Goal: Task Accomplishment & Management: Complete application form

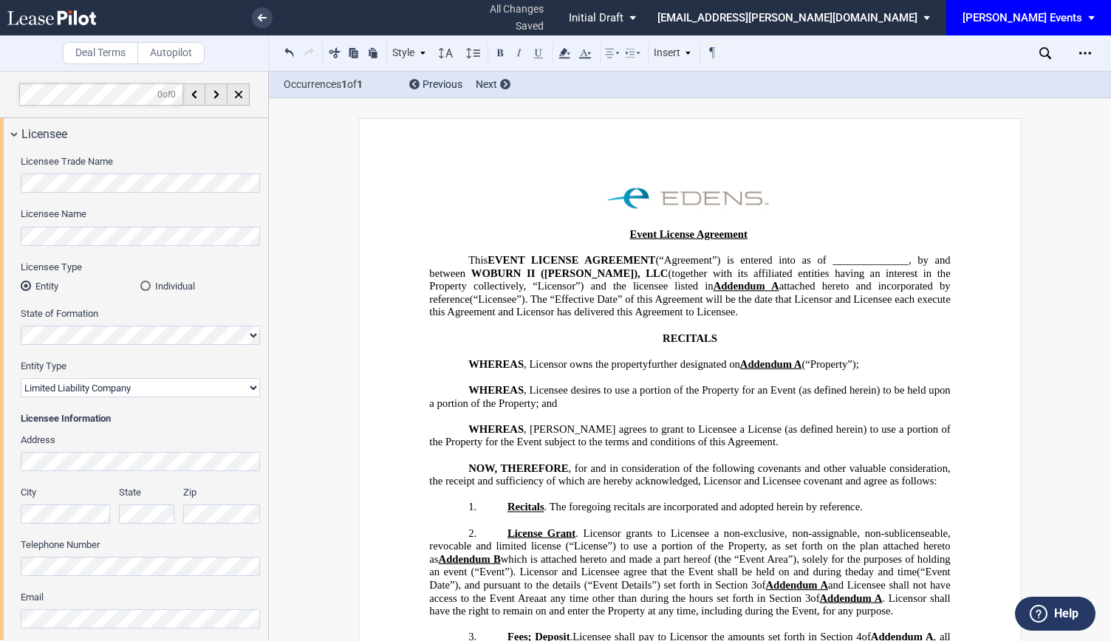
select select "limited liability company"
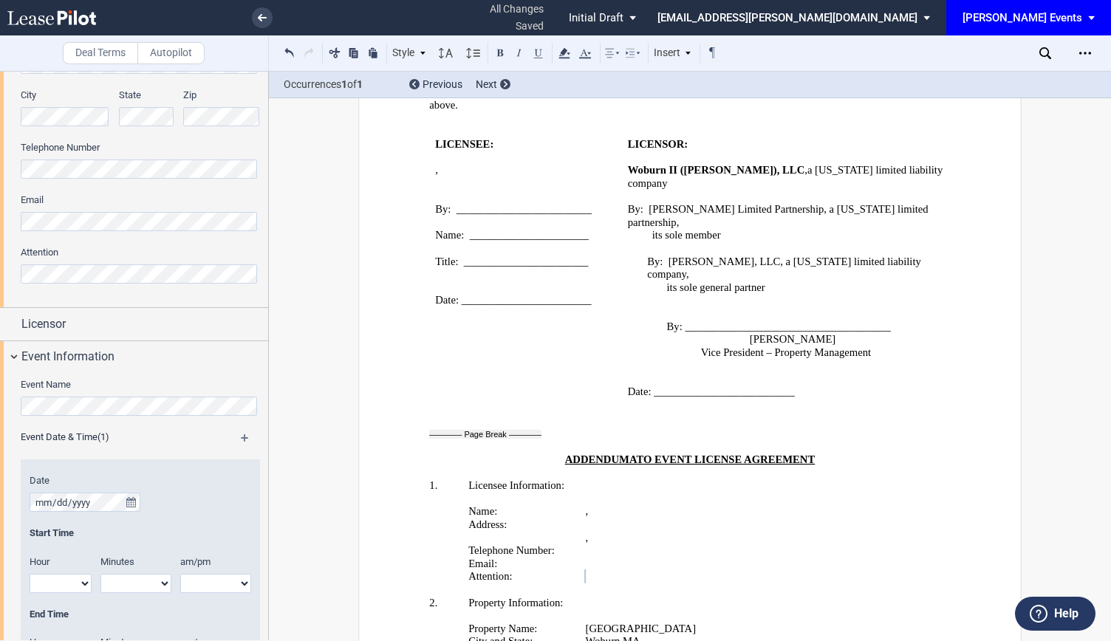
scroll to position [471, 0]
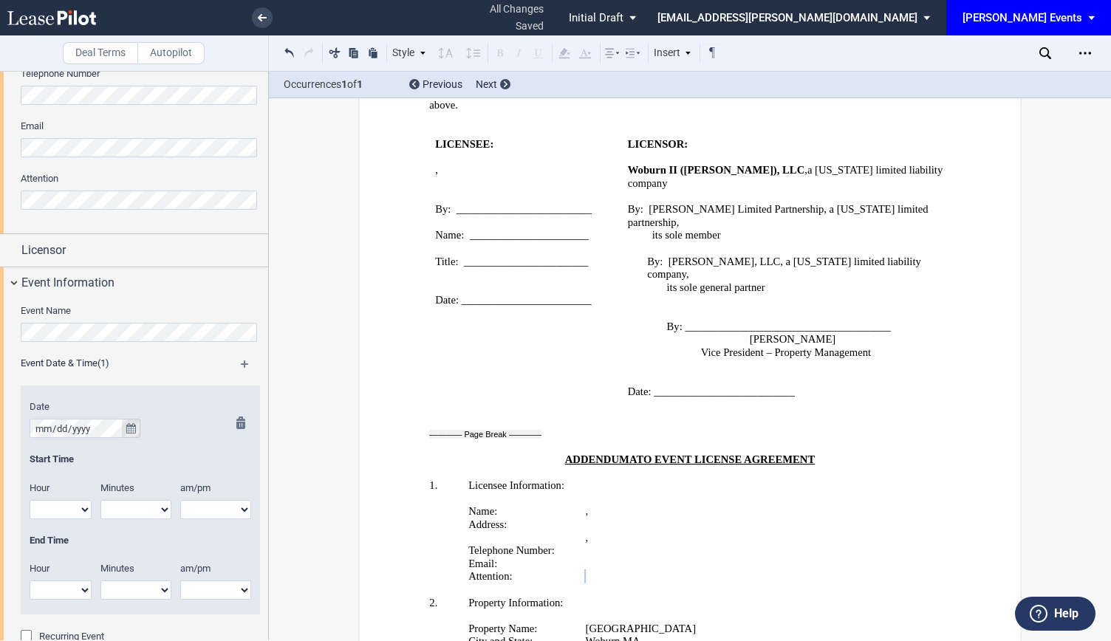
click at [133, 425] on icon "true" at bounding box center [131, 428] width 10 height 10
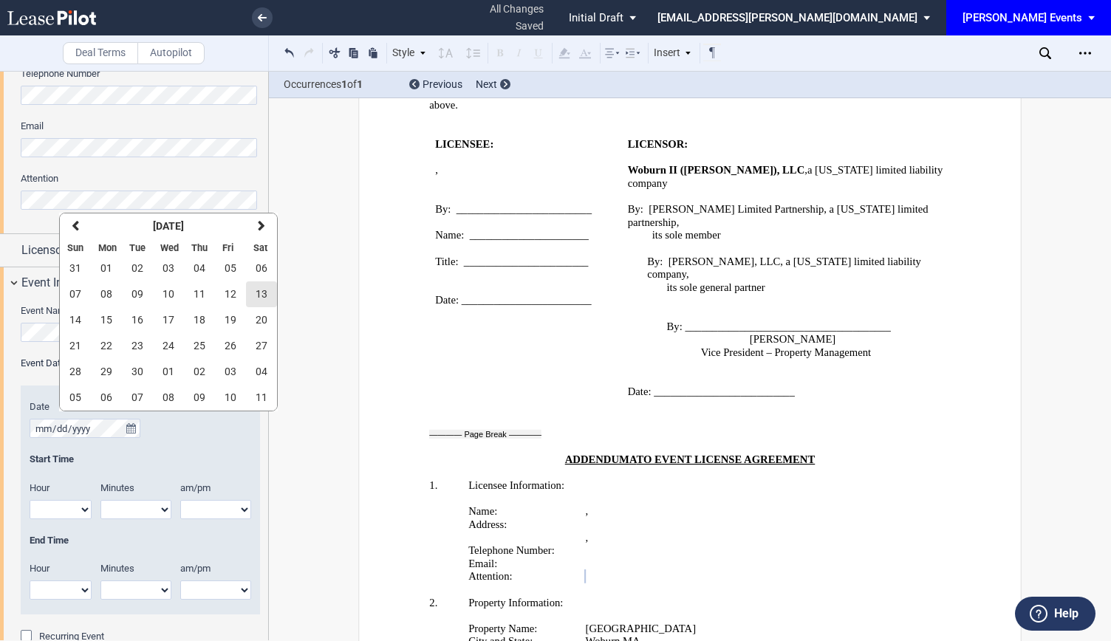
click at [259, 293] on span "13" at bounding box center [262, 294] width 12 height 12
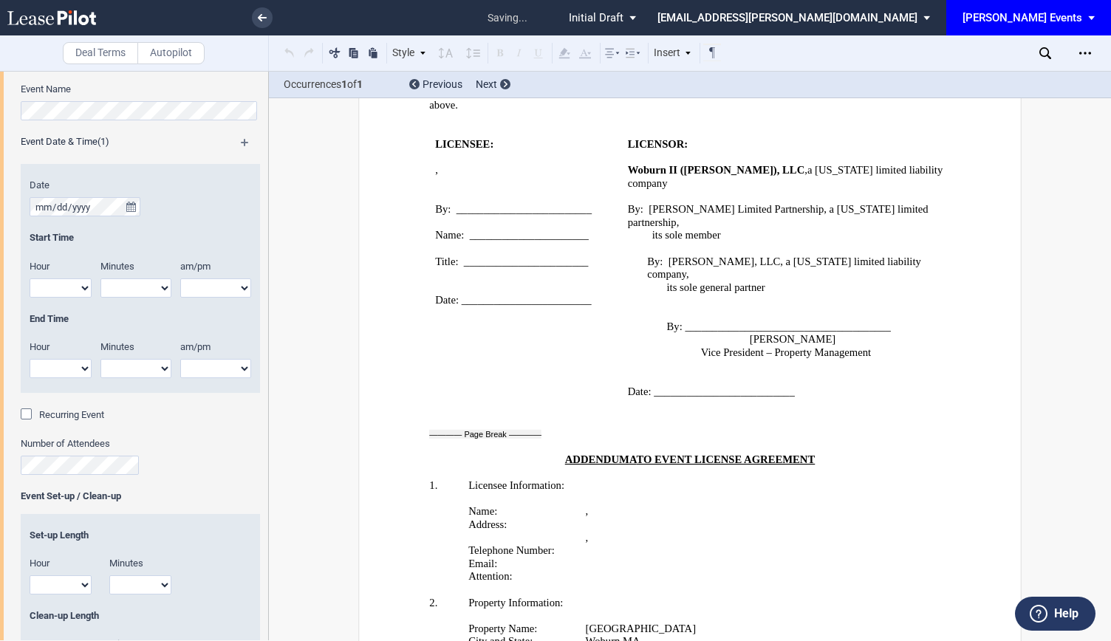
scroll to position [841, 0]
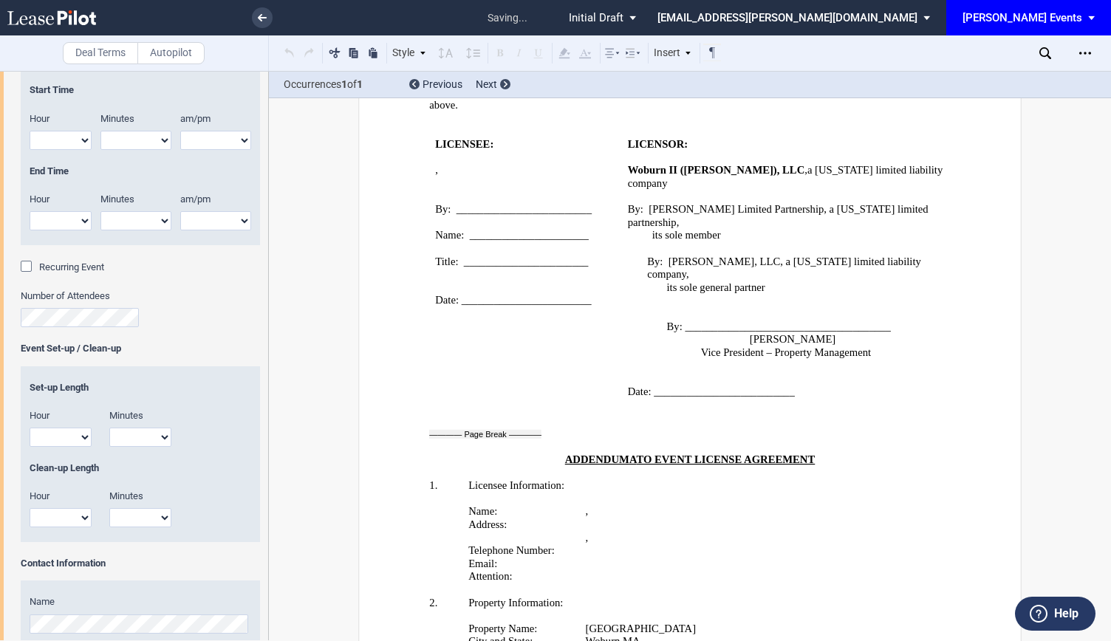
click at [69, 438] on select "1 2 3 4 5 6 7 8 9 10 11 12" at bounding box center [61, 437] width 62 height 19
select select "7"
click at [30, 428] on select "1 2 3 4 5 6 7 8 9 10 11 12" at bounding box center [61, 437] width 62 height 19
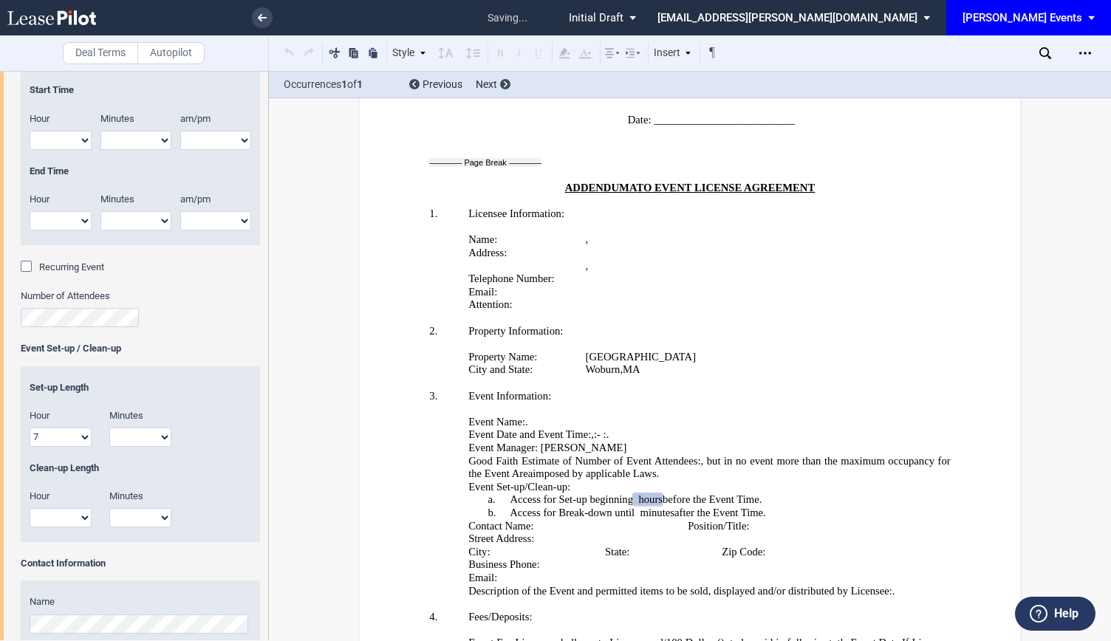
scroll to position [2694, 0]
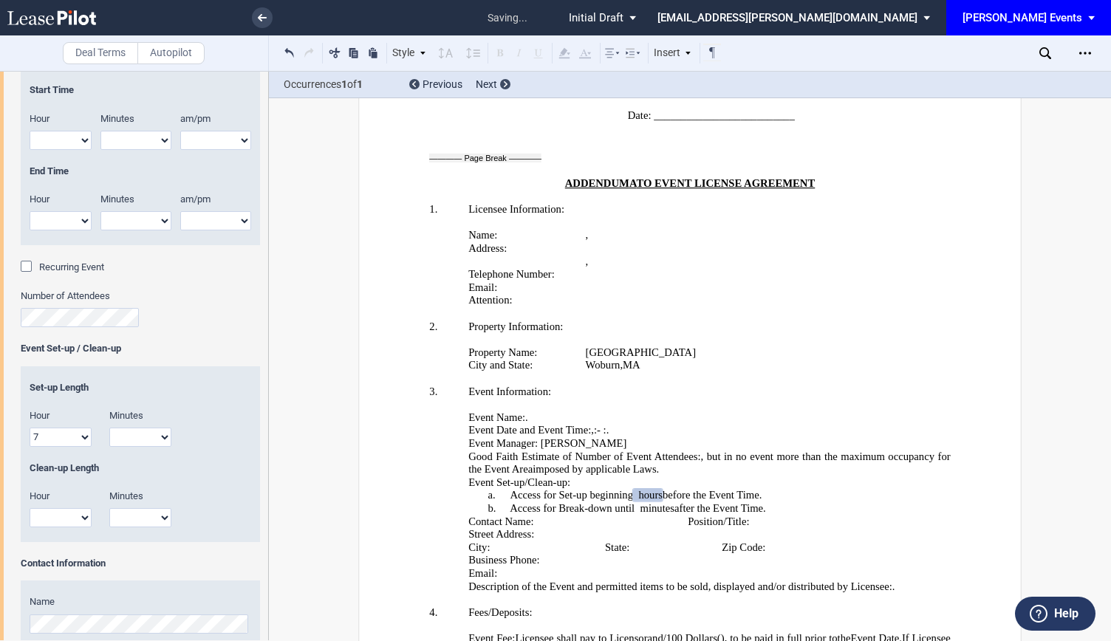
click at [155, 437] on select "00 15 30 45" at bounding box center [140, 437] width 62 height 19
select select "30"
click at [109, 428] on select "00 15 30 45" at bounding box center [140, 437] width 62 height 19
click at [82, 519] on select "1 2 3 4 5 6 7 8 9 10 11 12" at bounding box center [61, 517] width 62 height 19
select select "10"
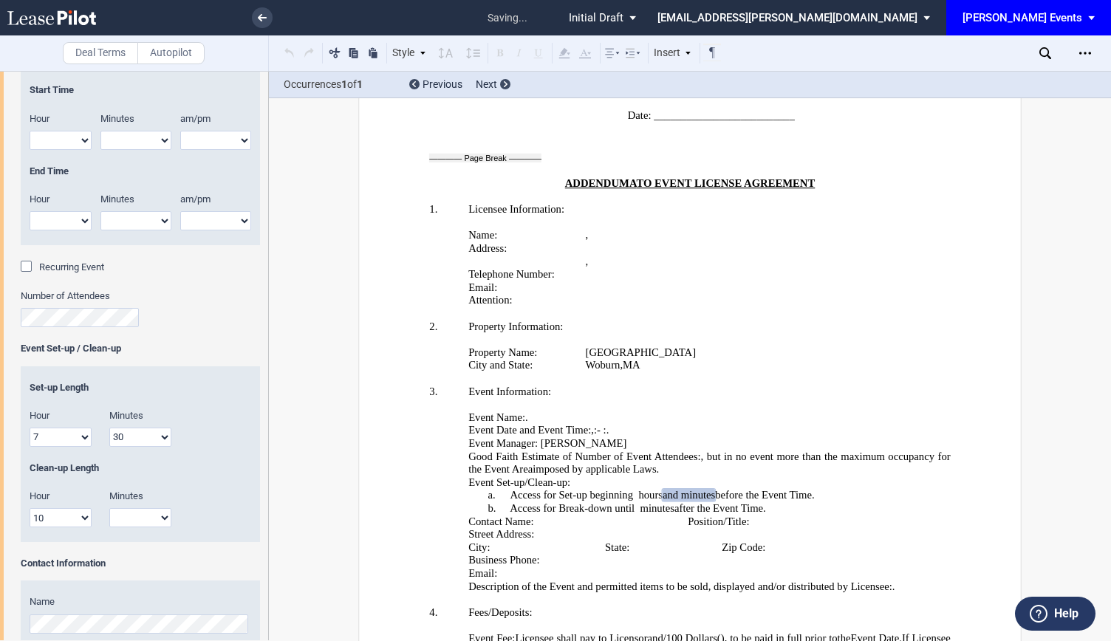
click at [30, 508] on select "1 2 3 4 5 6 7 8 9 10 11 12" at bounding box center [61, 517] width 62 height 19
click at [140, 522] on select "00 15 30 45" at bounding box center [140, 517] width 62 height 19
click at [72, 432] on select "1 2 3 4 5 6 7 8 9 10 11 12" at bounding box center [61, 437] width 62 height 19
select select "1"
click at [30, 428] on select "1 2 3 4 5 6 7 8 9 10 11 12" at bounding box center [61, 437] width 62 height 19
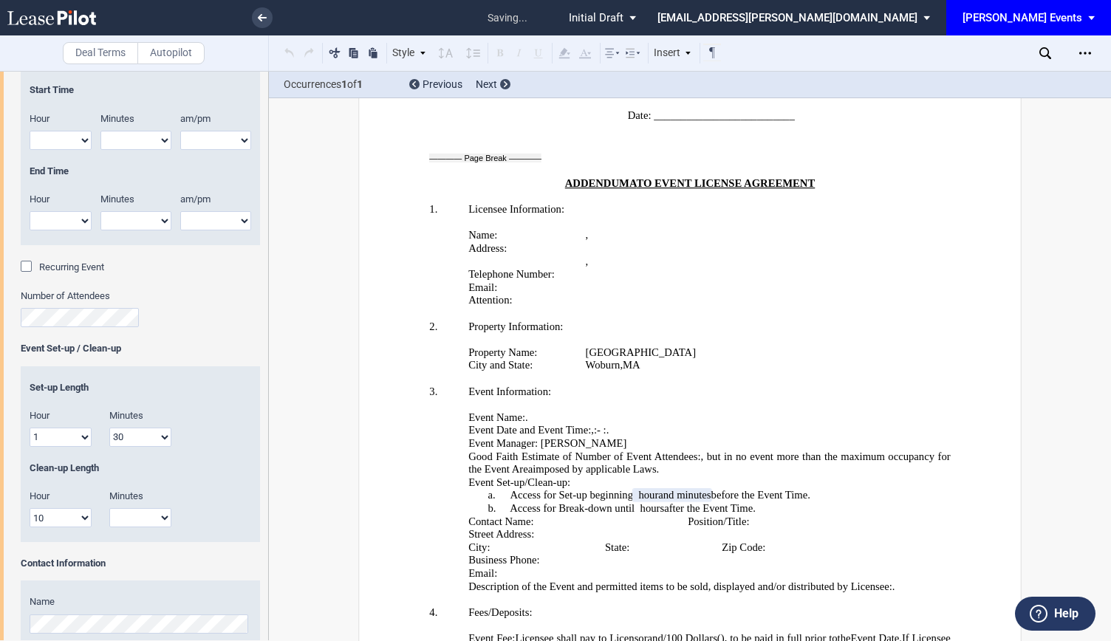
click at [159, 438] on select "00 15 30 45" at bounding box center [140, 437] width 62 height 19
select select "00"
click at [109, 428] on select "00 15 30 45" at bounding box center [140, 437] width 62 height 19
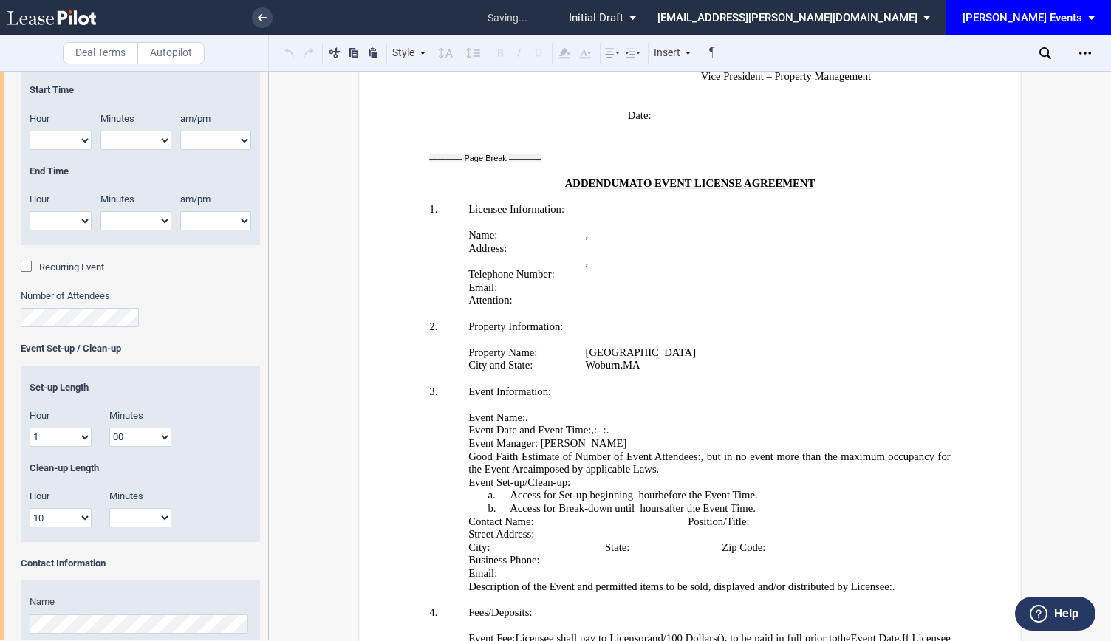
click at [68, 524] on select "1 2 3 4 5 6 7 8 9 10 11 12" at bounding box center [61, 517] width 62 height 19
select select "1"
click at [30, 508] on select "1 2 3 4 5 6 7 8 9 10 11 12" at bounding box center [61, 517] width 62 height 19
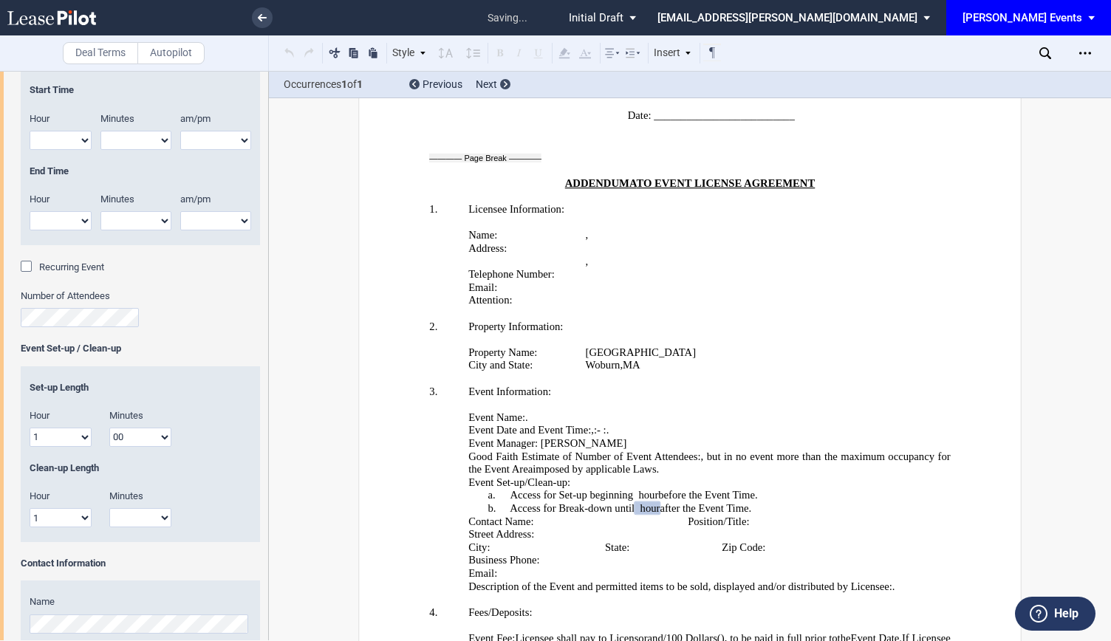
click at [133, 513] on select "00 15 30 45" at bounding box center [140, 517] width 62 height 19
select select "00"
click at [109, 508] on select "00 15 30 45" at bounding box center [140, 517] width 62 height 19
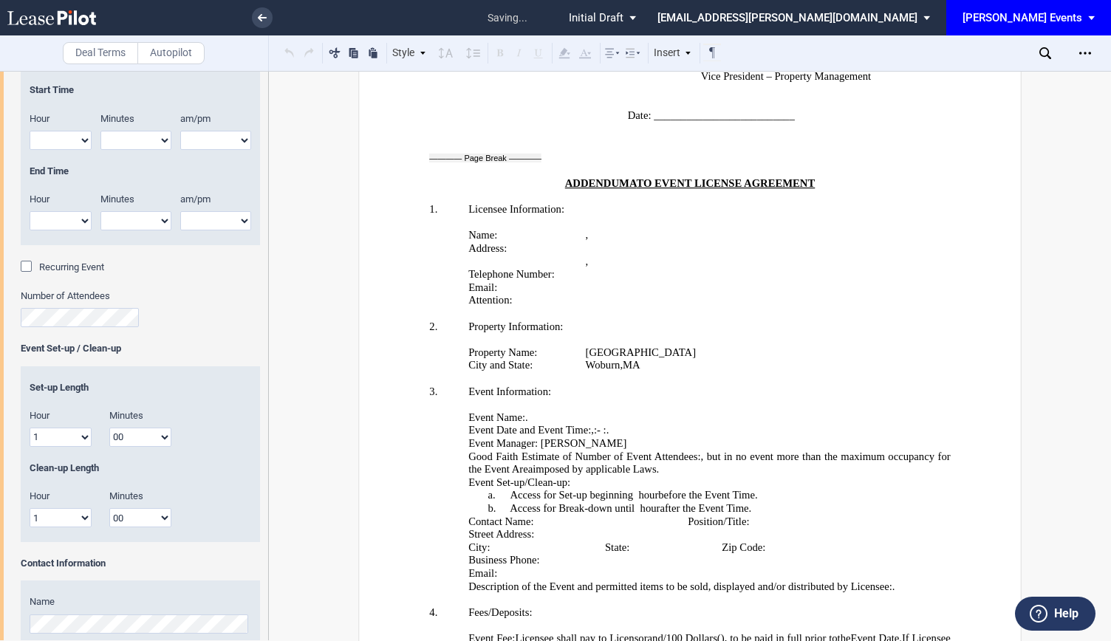
scroll to position [619, 0]
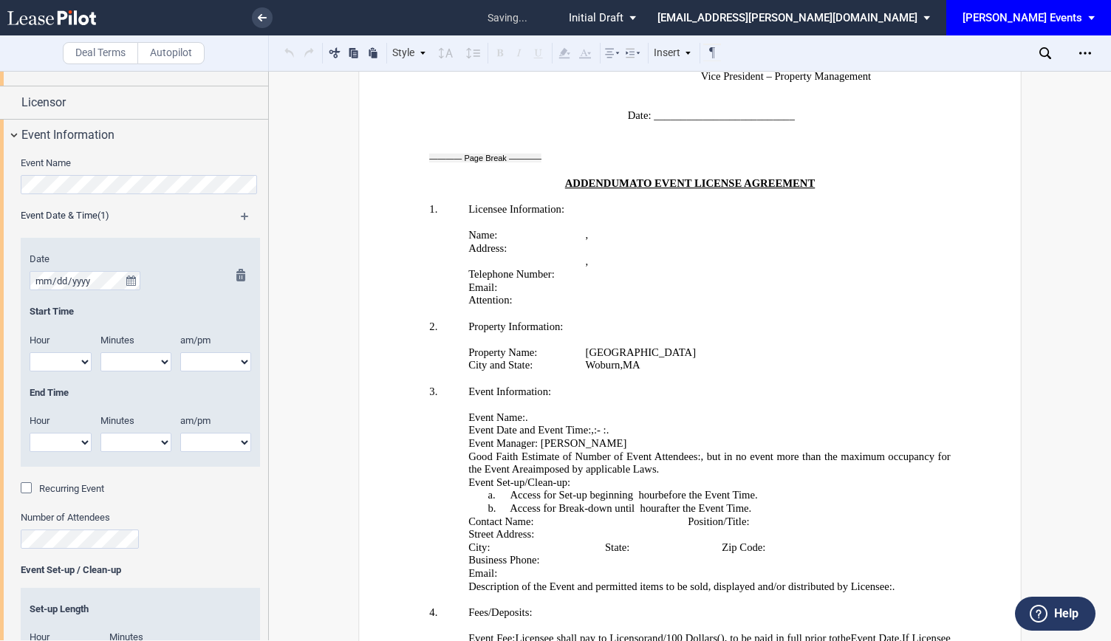
click at [81, 355] on select "1 2 3 4 5 6 7 8 9 10 11 12" at bounding box center [61, 361] width 62 height 19
select select "8"
click at [30, 352] on select "1 2 3 4 5 6 7 8 9 10 11 12" at bounding box center [61, 361] width 62 height 19
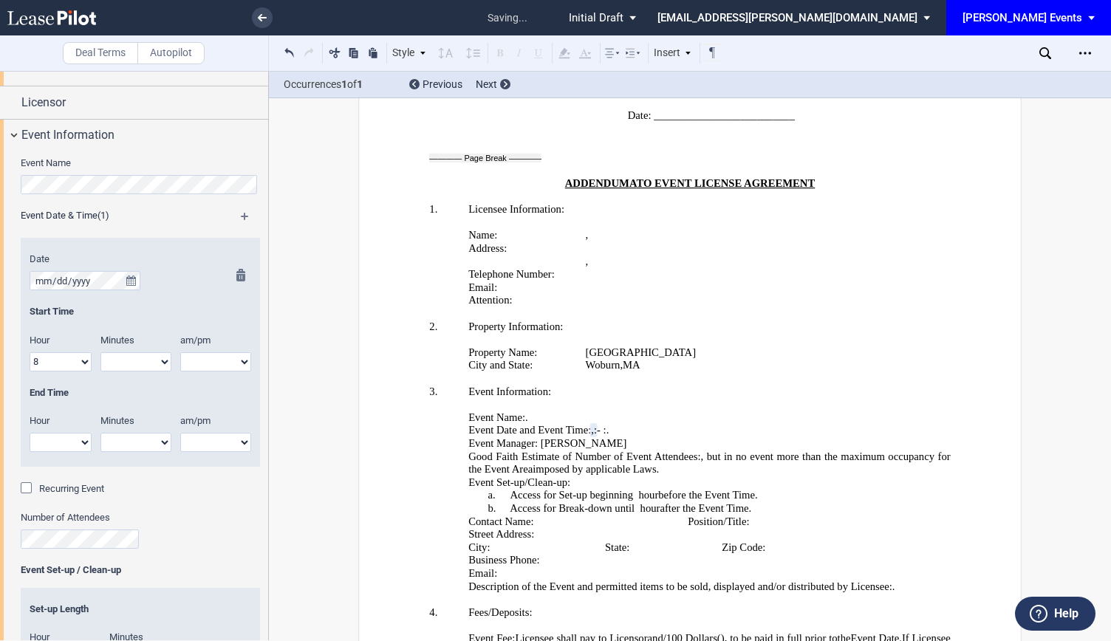
click at [137, 363] on select "00 05 10 15 20 25 30 35 40 45 50 55" at bounding box center [135, 361] width 71 height 19
select select "00"
click at [100, 352] on select "00 05 10 15 20 25 30 35 40 45 50 55" at bounding box center [135, 361] width 71 height 19
click at [202, 367] on select "am pm" at bounding box center [215, 361] width 71 height 19
select select "am"
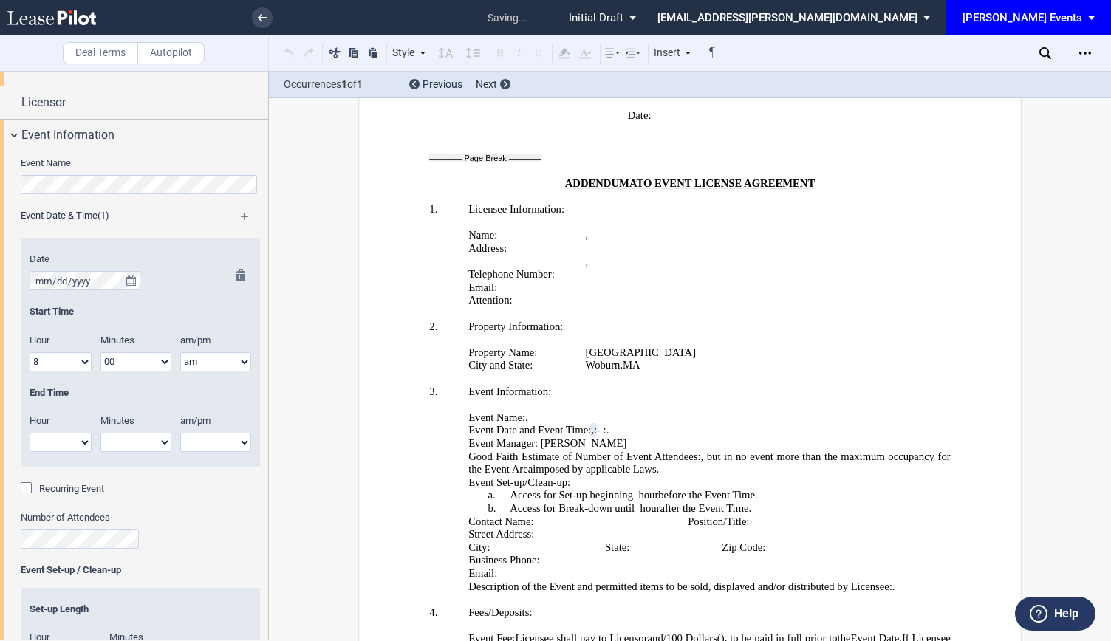
click at [180, 352] on select "am pm" at bounding box center [215, 361] width 71 height 19
click at [41, 444] on select "1 2 3 4 5 6 7 8 9 10 11 12" at bounding box center [61, 442] width 62 height 19
select select "10"
click at [30, 433] on select "1 2 3 4 5 6 7 8 9 10 11 12" at bounding box center [61, 442] width 62 height 19
click at [141, 437] on select "00 05 10 15 20 25 30 35 40 45 50 55" at bounding box center [135, 442] width 71 height 19
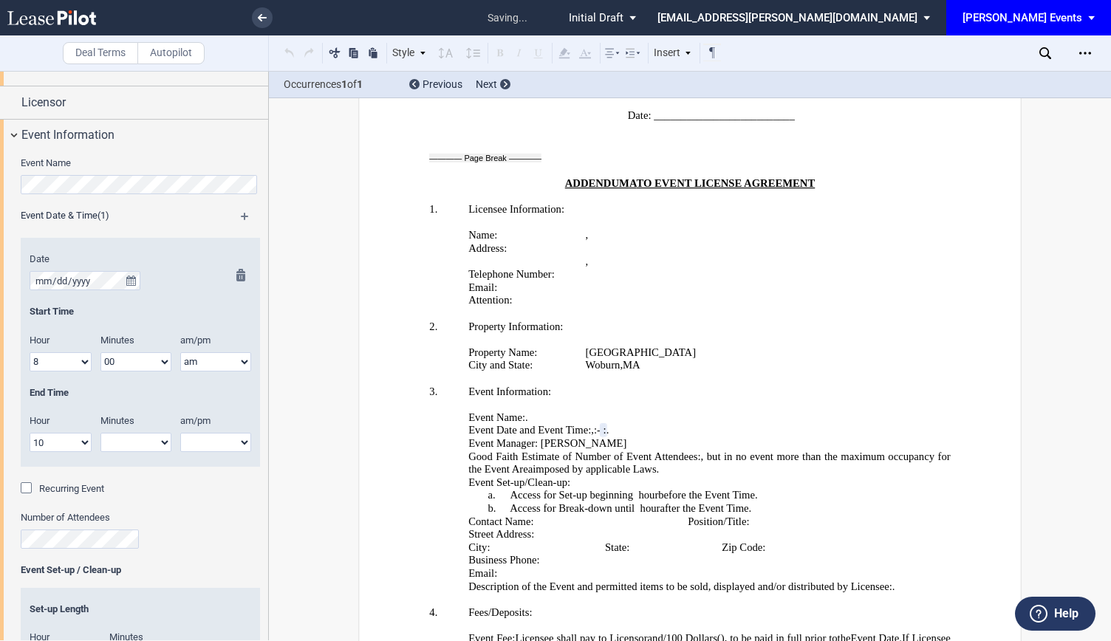
select select "00"
click at [100, 433] on select "00 05 10 15 20 25 30 35 40 45 50 55" at bounding box center [135, 442] width 71 height 19
click at [211, 450] on select "am pm" at bounding box center [215, 442] width 71 height 19
select select "am"
click at [180, 433] on select "am pm" at bounding box center [215, 442] width 71 height 19
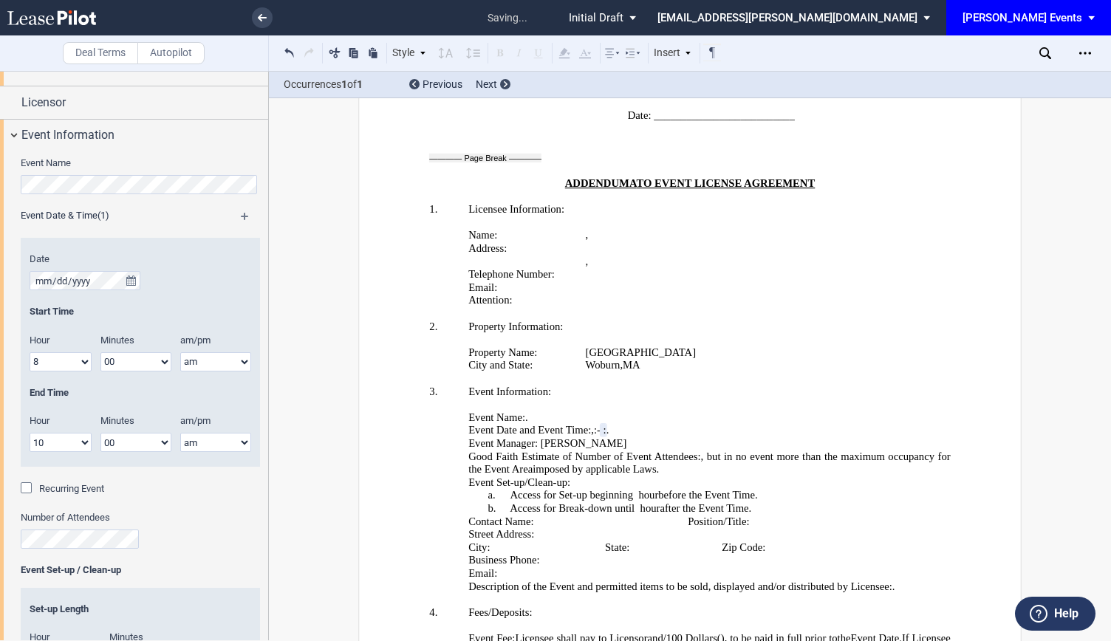
click at [82, 488] on span "Recurring Event" at bounding box center [71, 488] width 65 height 11
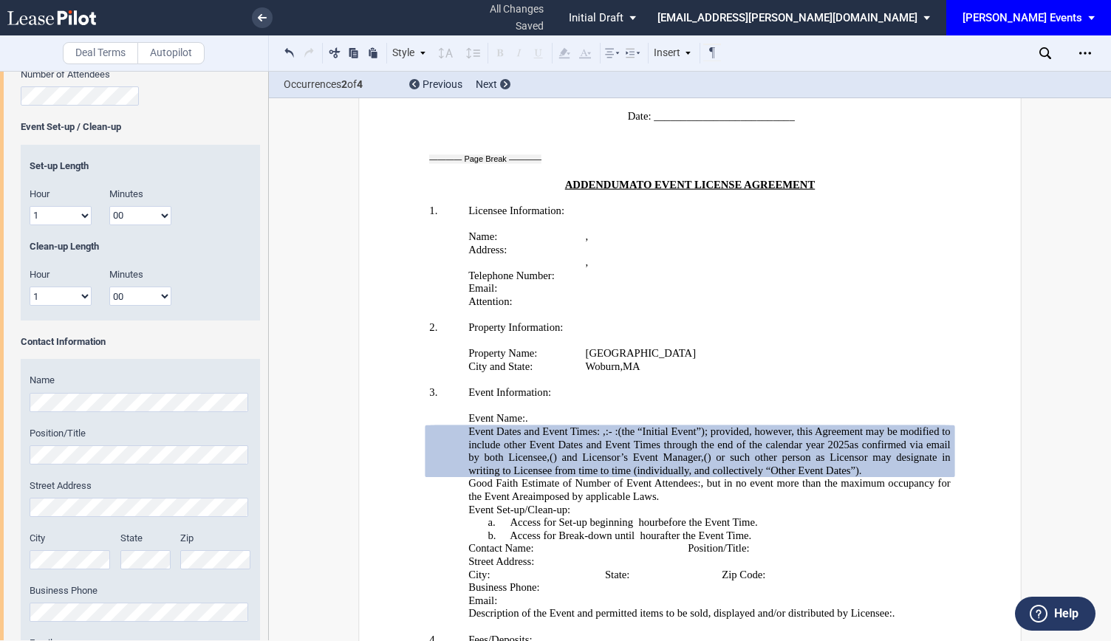
scroll to position [1358, 0]
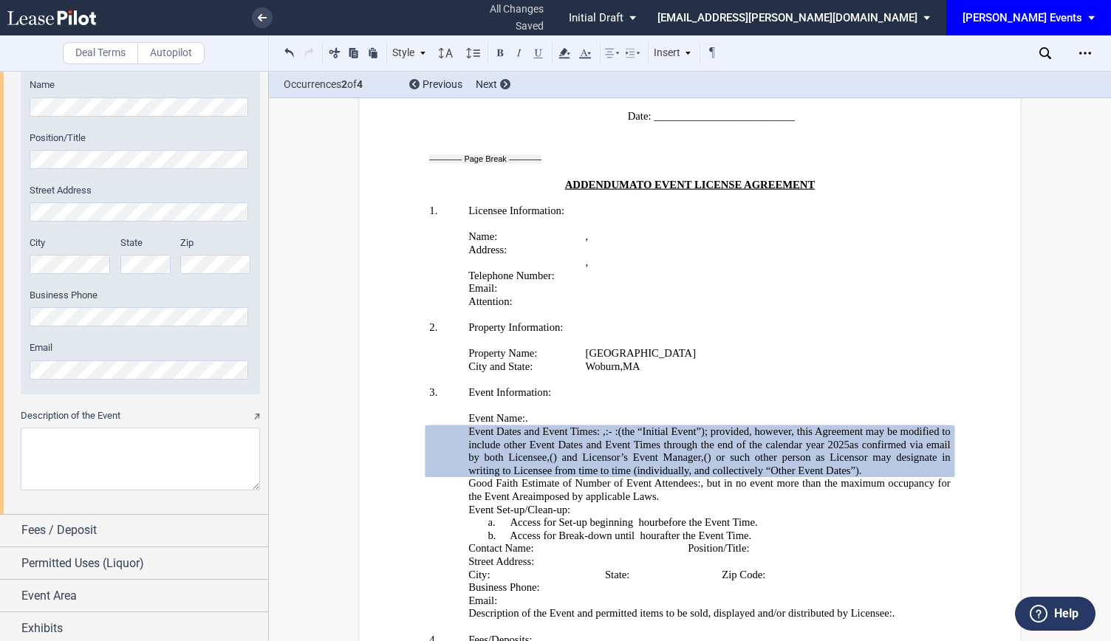
click at [151, 463] on textarea "Description of the Event" at bounding box center [140, 459] width 239 height 63
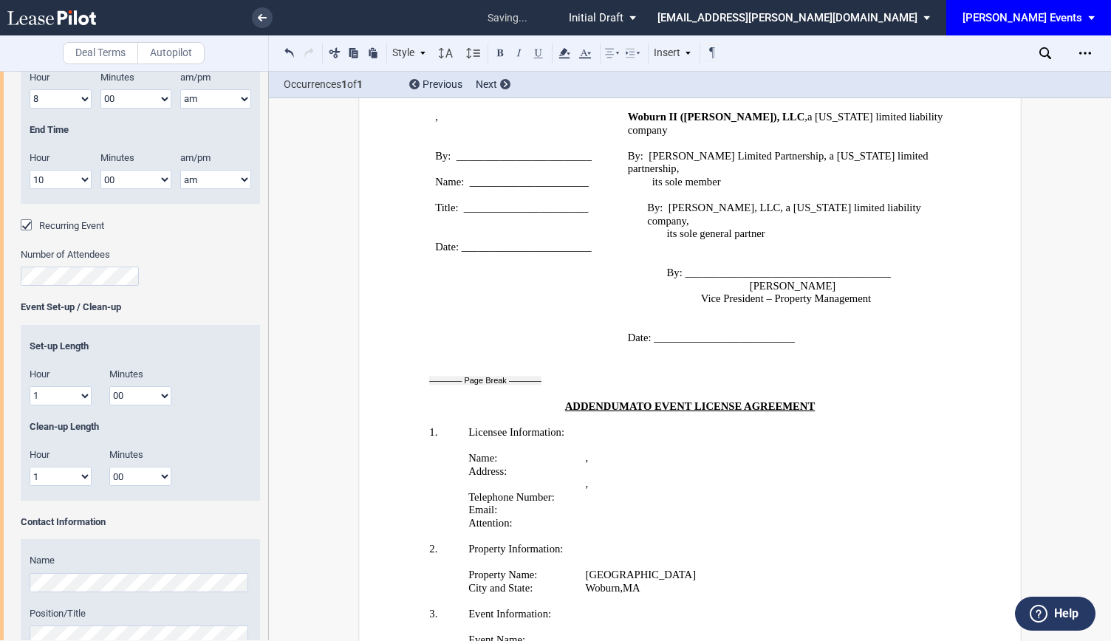
scroll to position [767, 0]
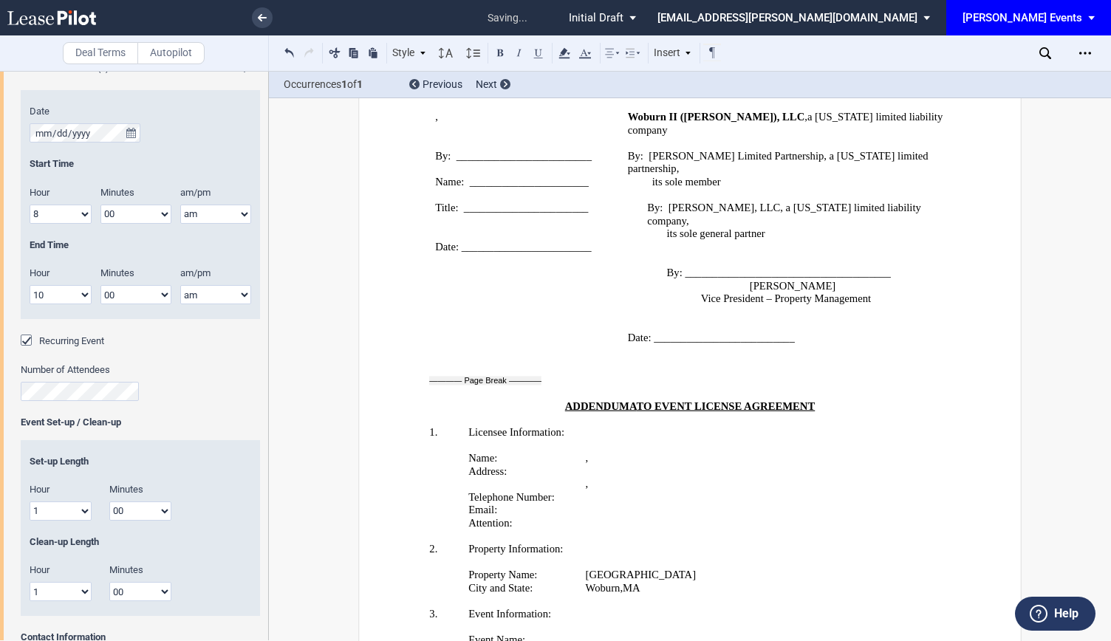
type textarea "Cartoons and Coffee, Pints and Popcorn, [DATE] Movie Night and other outdoor ev…"
click at [80, 513] on select "1 2 3 4 5 6 7 8 9 10 11 12" at bounding box center [61, 511] width 62 height 19
click at [40, 519] on select "1 2 3 4 5 6 7 8 9 10 11 12" at bounding box center [61, 511] width 62 height 19
click at [43, 513] on select "1 2 3 4 5 6 7 8 9 10 11 12" at bounding box center [61, 511] width 62 height 19
click at [182, 466] on div "Set-up Length" at bounding box center [141, 461] width 222 height 13
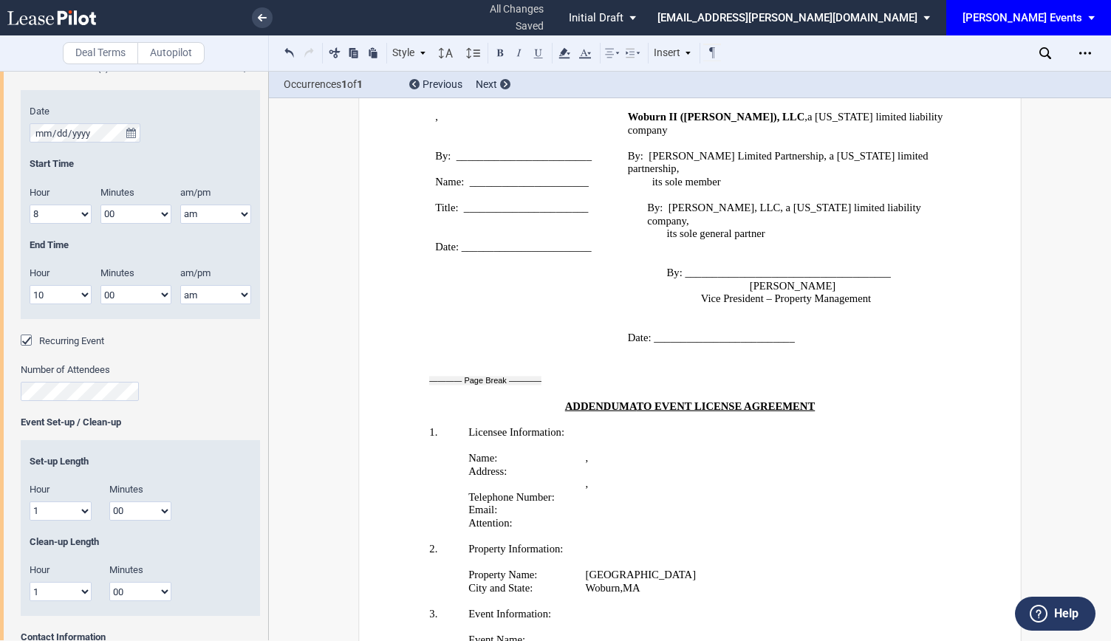
click at [78, 512] on select "1 2 3 4 5 6 7 8 9 10 11 12" at bounding box center [61, 511] width 62 height 19
click at [30, 502] on select "1 2 3 4 5 6 7 8 9 10 11 12" at bounding box center [61, 511] width 62 height 19
click at [148, 500] on div "Minutes" at bounding box center [140, 492] width 80 height 18
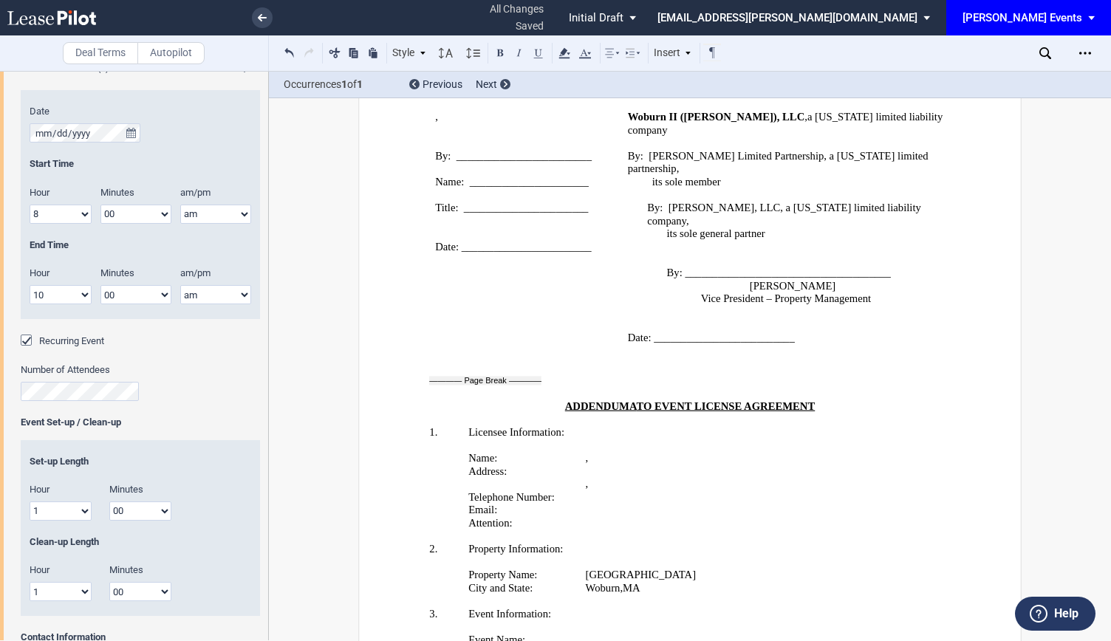
click at [145, 512] on select "00 15 30 45" at bounding box center [140, 511] width 62 height 19
click at [109, 502] on select "00 15 30 45" at bounding box center [140, 511] width 62 height 19
click at [61, 499] on div "Hour" at bounding box center [61, 492] width 80 height 18
click at [78, 590] on select "1 2 3 4 5 6 7 8 9 10 11 12" at bounding box center [61, 591] width 62 height 19
click at [30, 582] on select "1 2 3 4 5 6 7 8 9 10 11 12" at bounding box center [61, 591] width 62 height 19
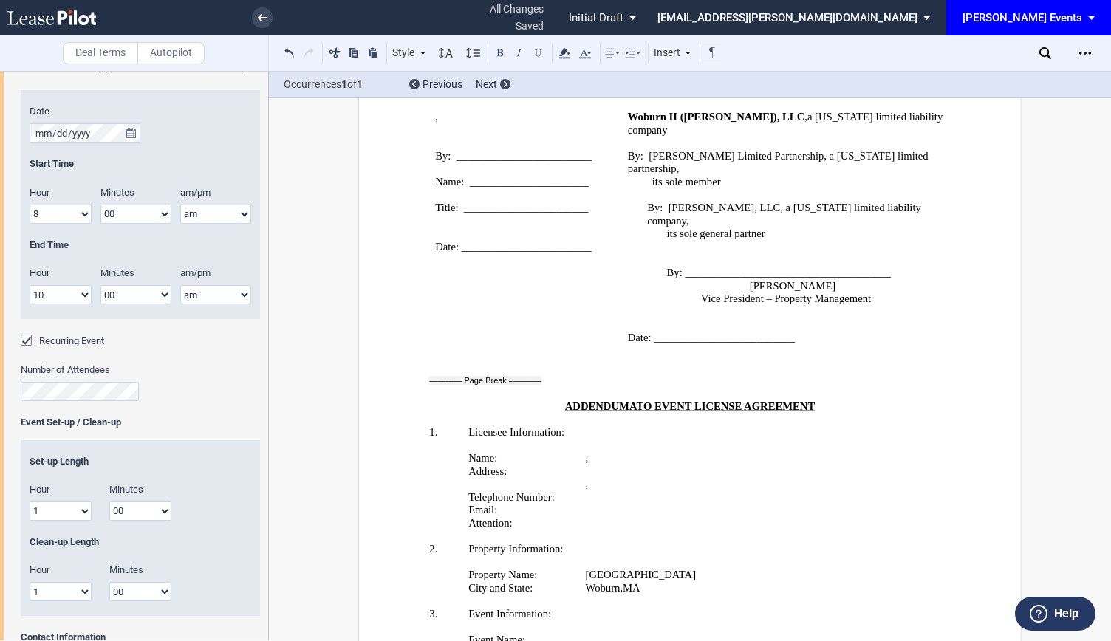
click at [131, 588] on select "00 15 30 45" at bounding box center [140, 591] width 62 height 19
click at [109, 582] on select "00 15 30 45" at bounding box center [140, 591] width 62 height 19
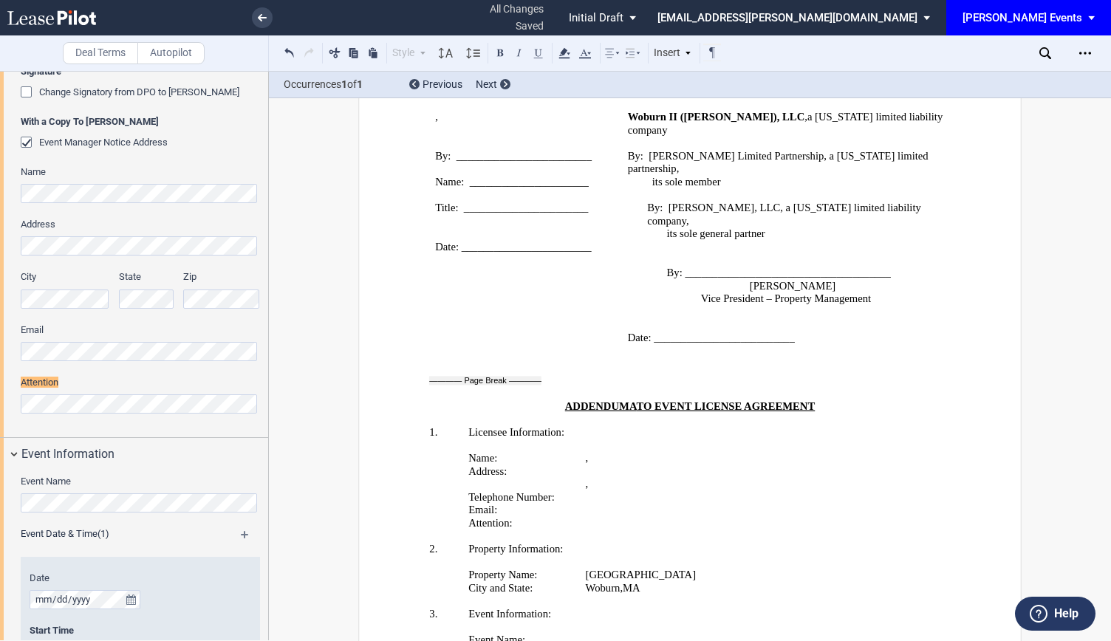
scroll to position [677, 0]
click at [3, 392] on div "Signature Change Signatory from DPO to [PERSON_NAME] With a Copy To [PERSON_NAM…" at bounding box center [134, 250] width 268 height 378
click at [0, 349] on div "Signature Change Signatory from DPO to [PERSON_NAME] With a Copy To [PERSON_NAM…" at bounding box center [134, 250] width 268 height 378
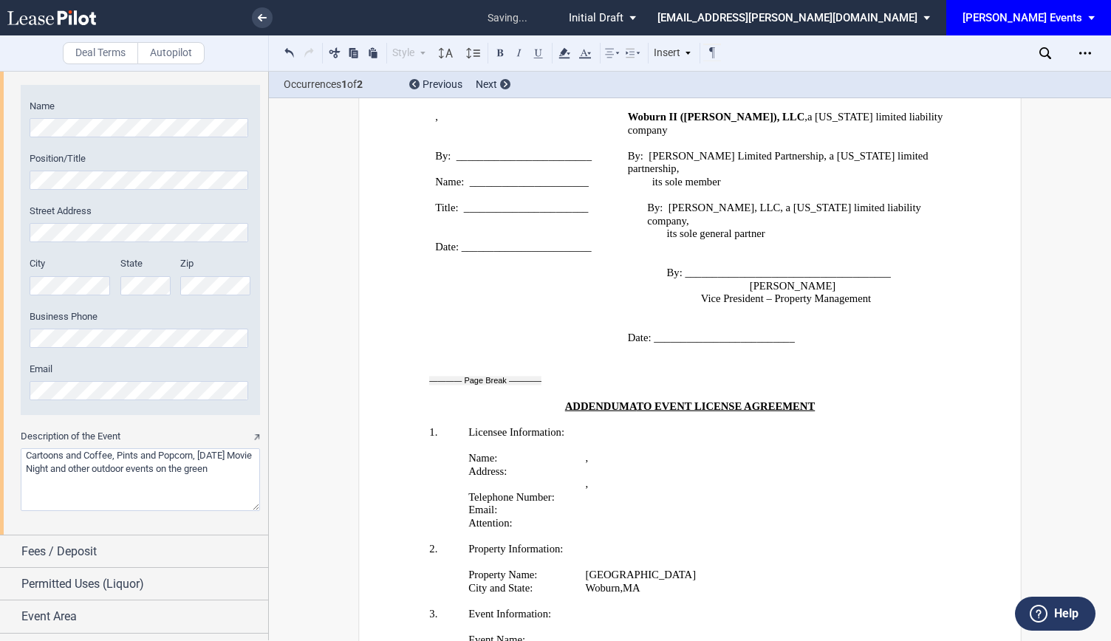
scroll to position [1738, 0]
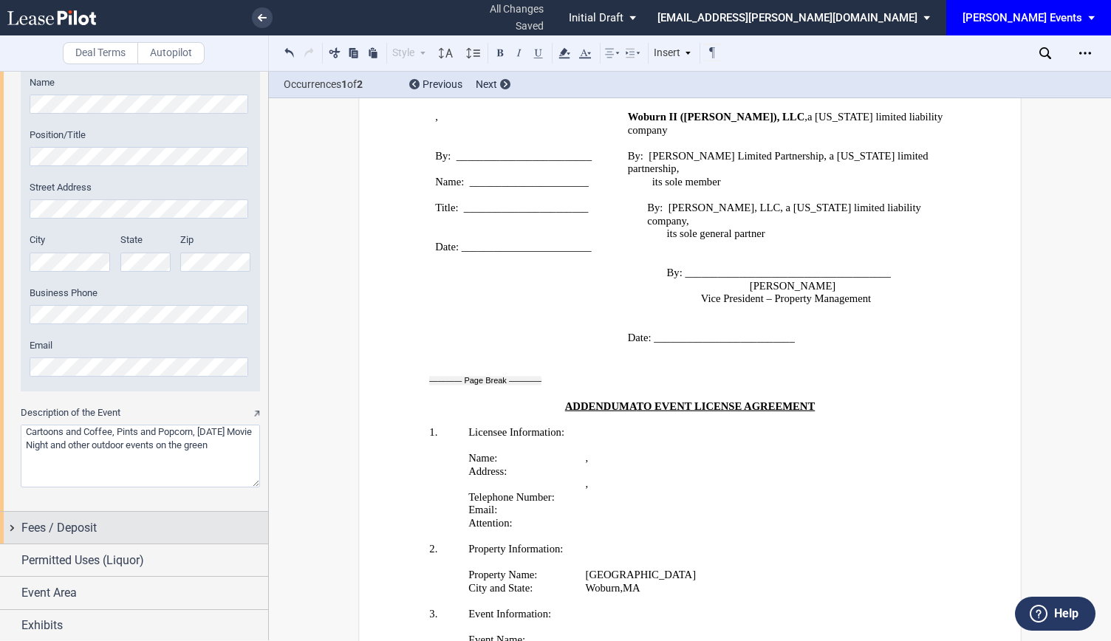
click at [104, 519] on div "Fees / Deposit" at bounding box center [144, 528] width 247 height 18
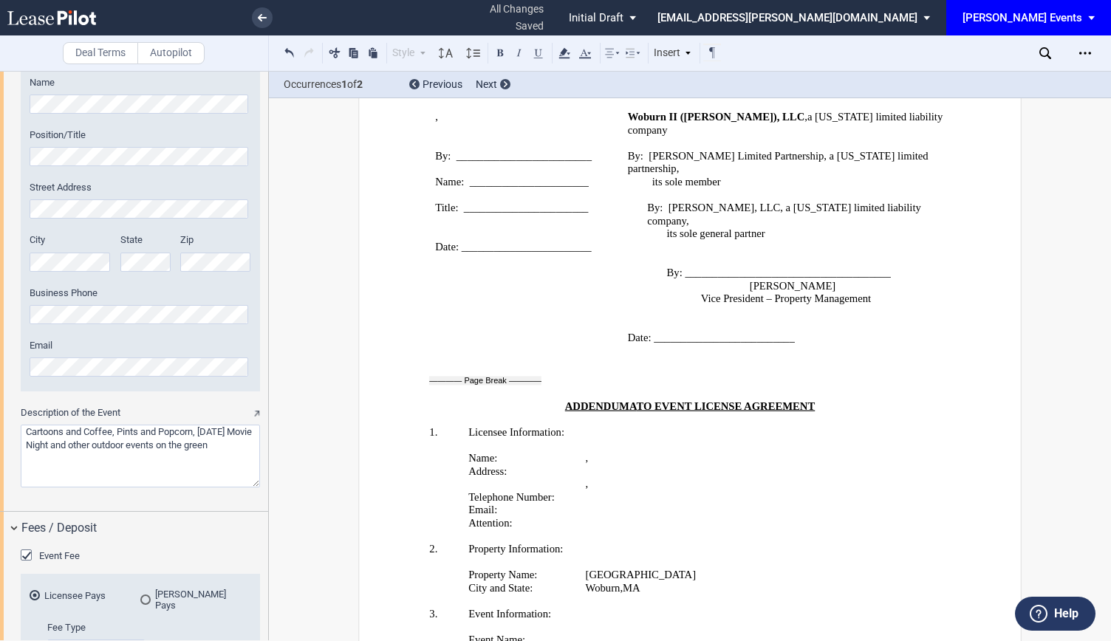
scroll to position [1995, 0]
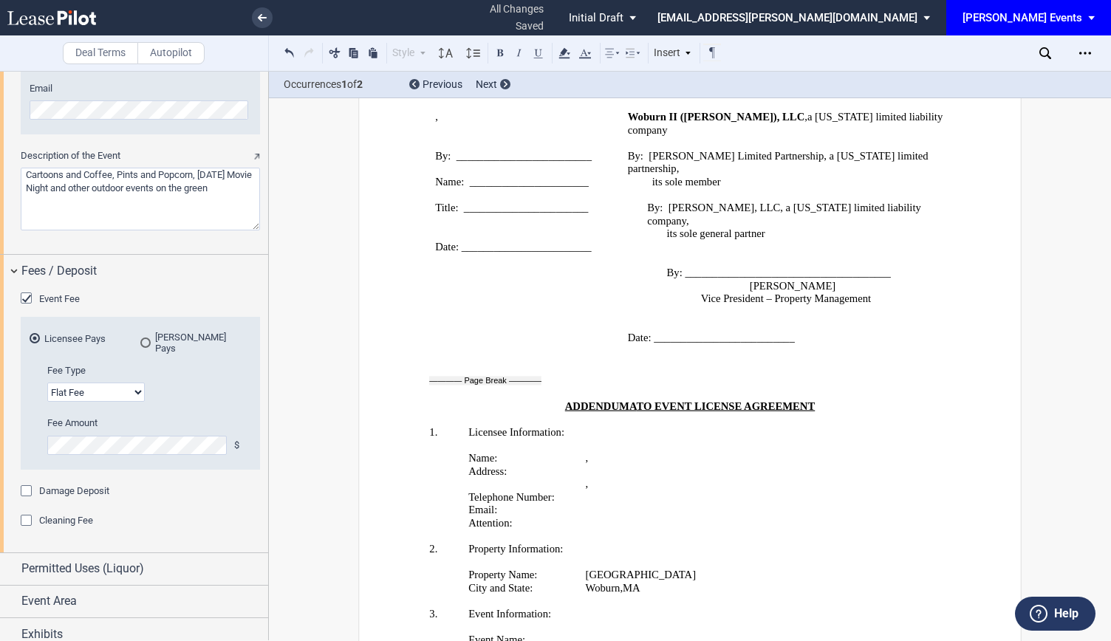
click at [182, 339] on md-radio-button "[PERSON_NAME] Pays" at bounding box center [195, 343] width 111 height 22
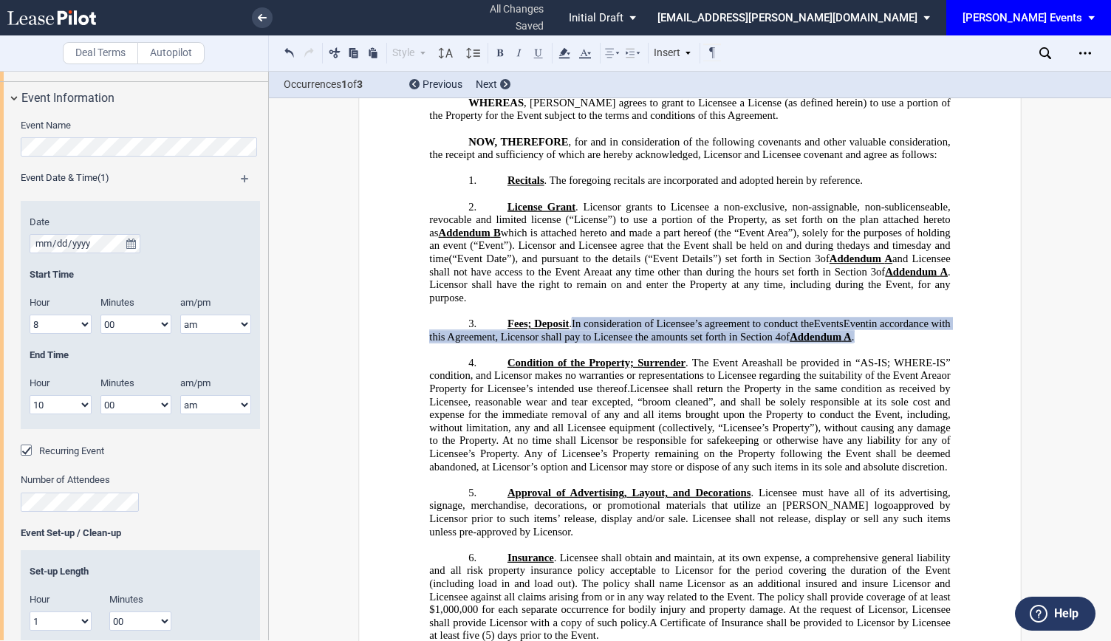
scroll to position [1404, 0]
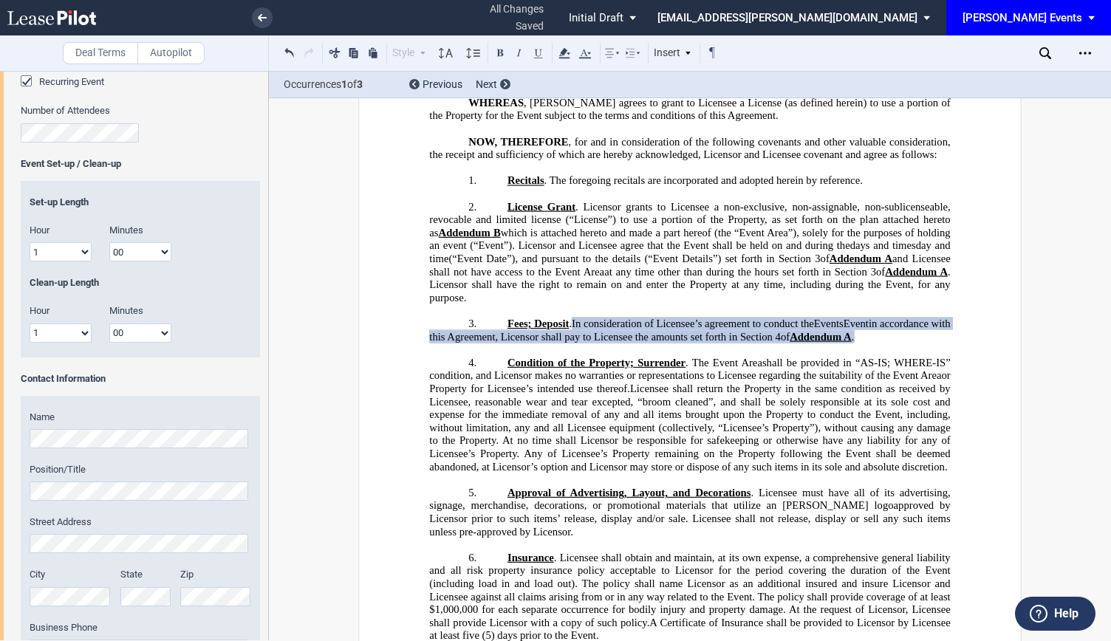
click at [55, 247] on select "1 2 3 4 5 6 7 8 9 10 11 12" at bounding box center [61, 251] width 62 height 19
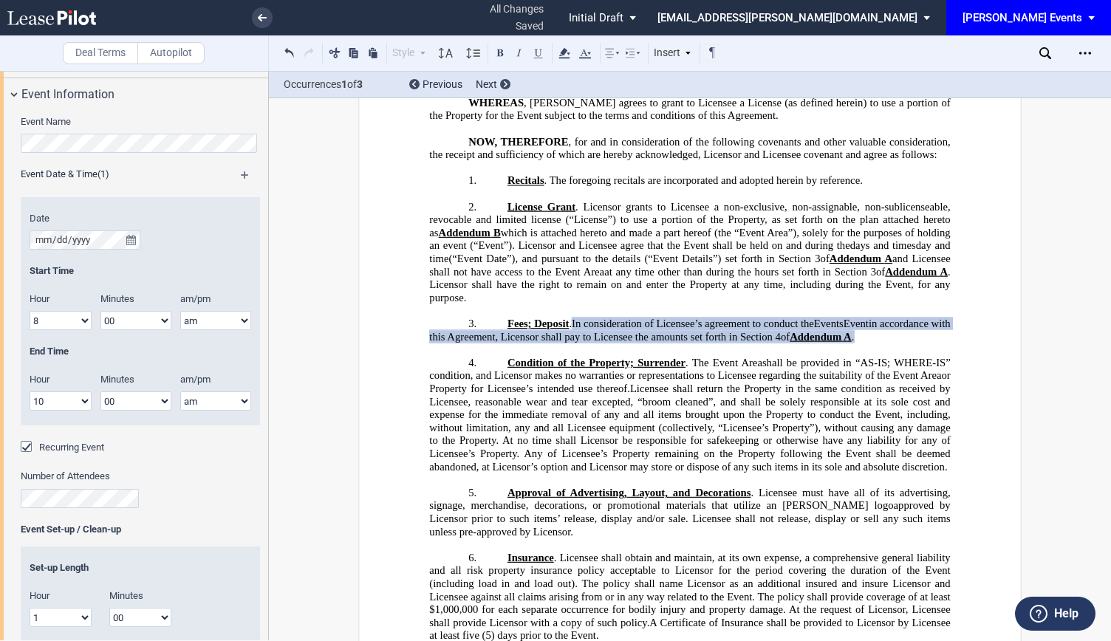
scroll to position [1034, 0]
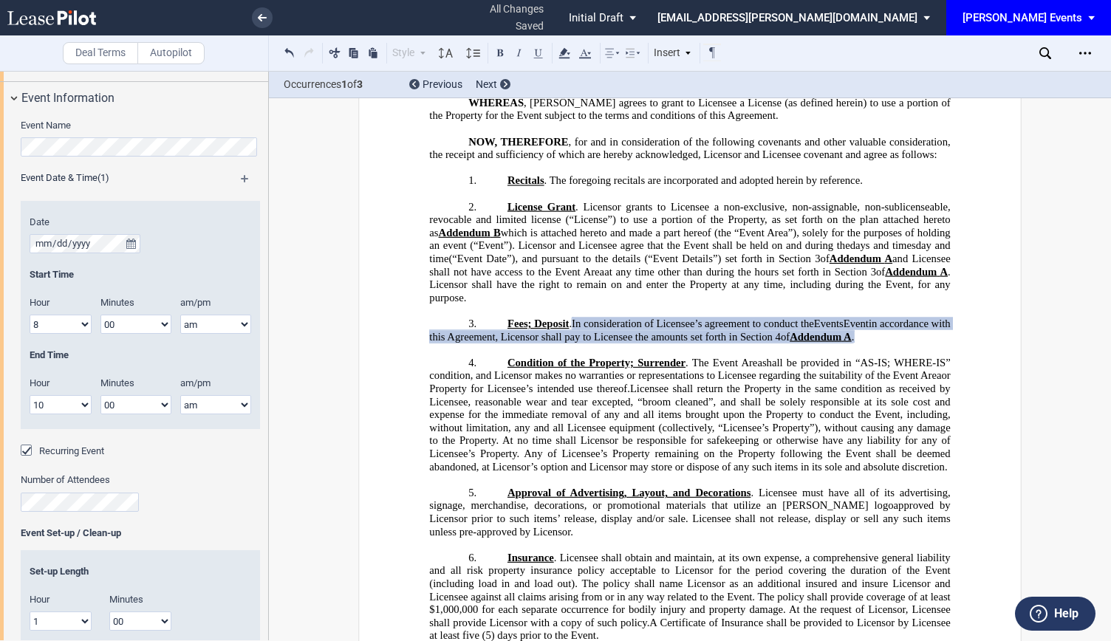
click at [245, 174] on div "Event Date & Time (1)" at bounding box center [140, 180] width 257 height 18
click at [241, 177] on md-icon at bounding box center [251, 184] width 21 height 18
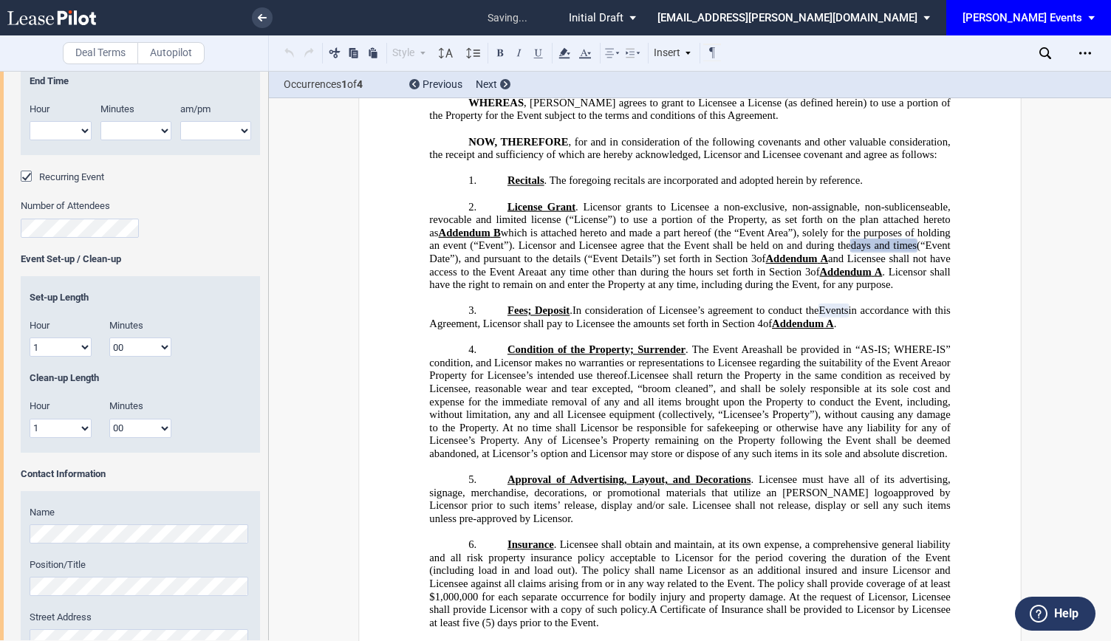
scroll to position [1551, 0]
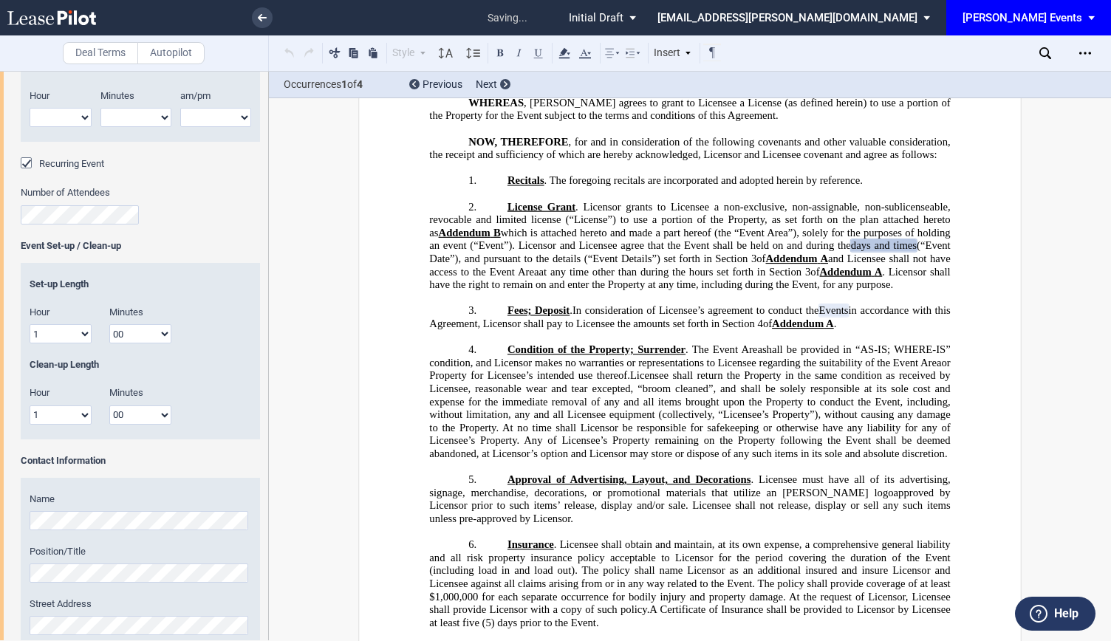
click at [74, 329] on select "1 2 3 4 5 6 7 8 9 10 11 12" at bounding box center [61, 333] width 62 height 19
click at [142, 339] on select "00 15 30 45" at bounding box center [140, 333] width 62 height 19
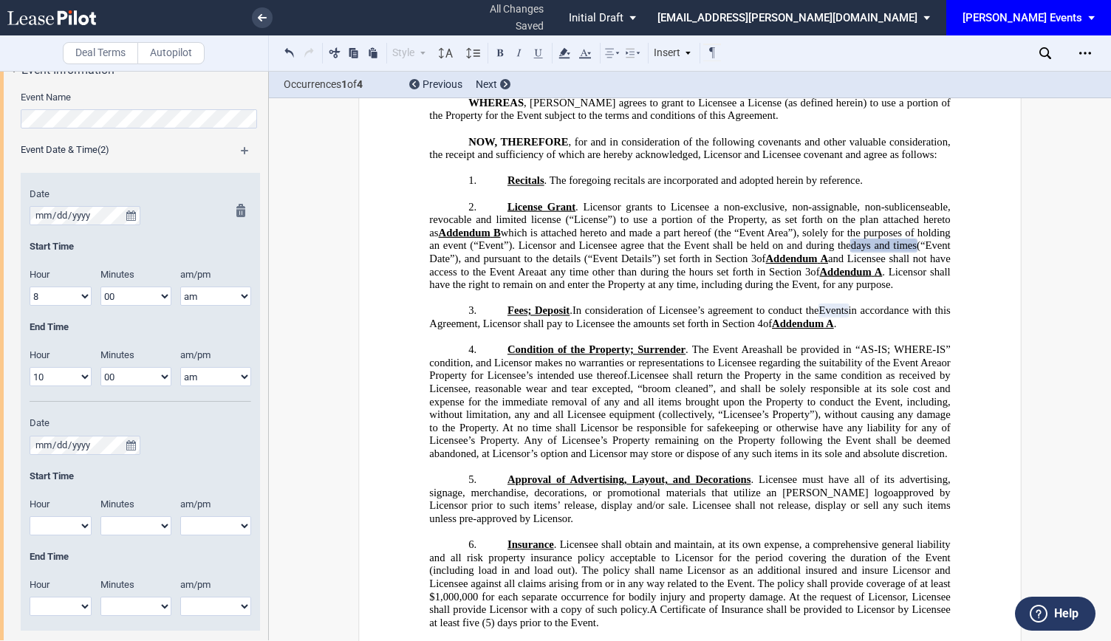
scroll to position [1108, 0]
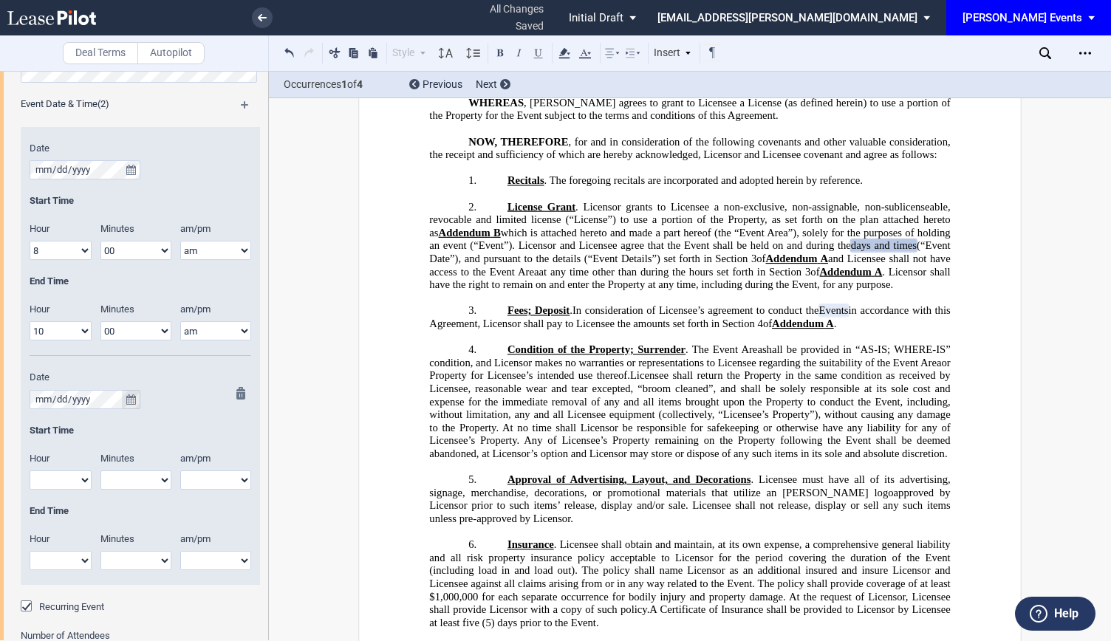
click at [136, 395] on button "true" at bounding box center [131, 399] width 18 height 19
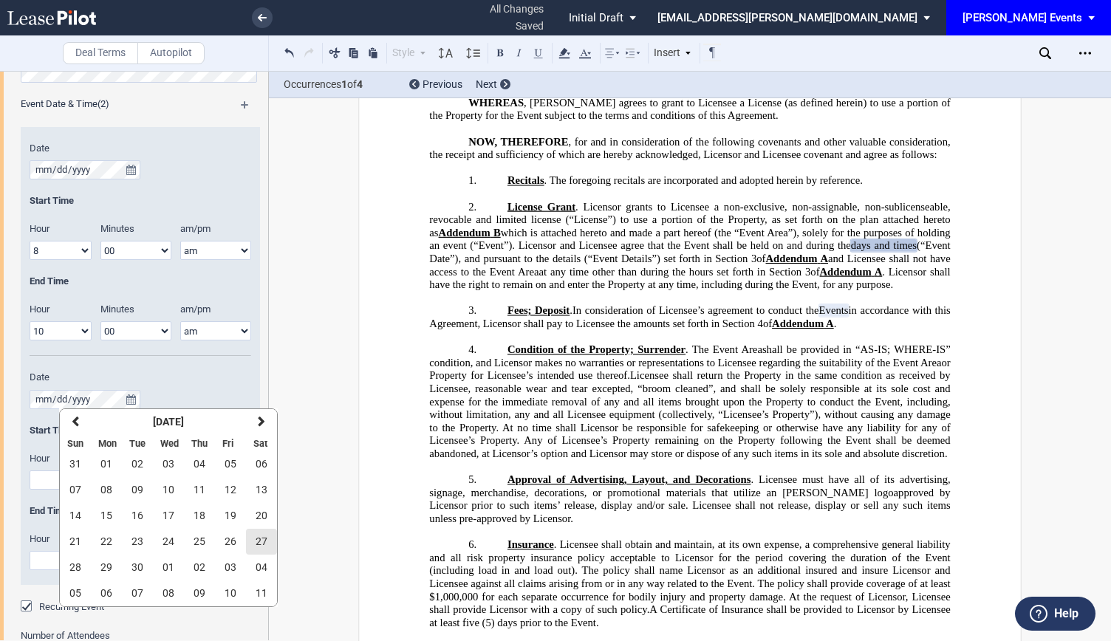
click at [257, 544] on span "27" at bounding box center [262, 542] width 12 height 12
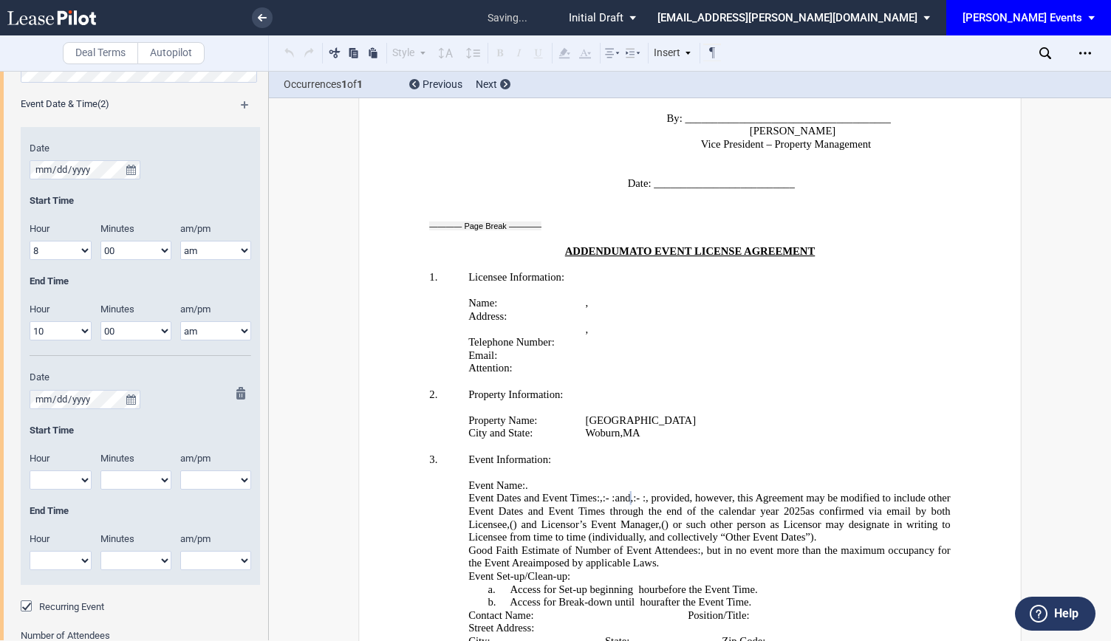
scroll to position [2631, 0]
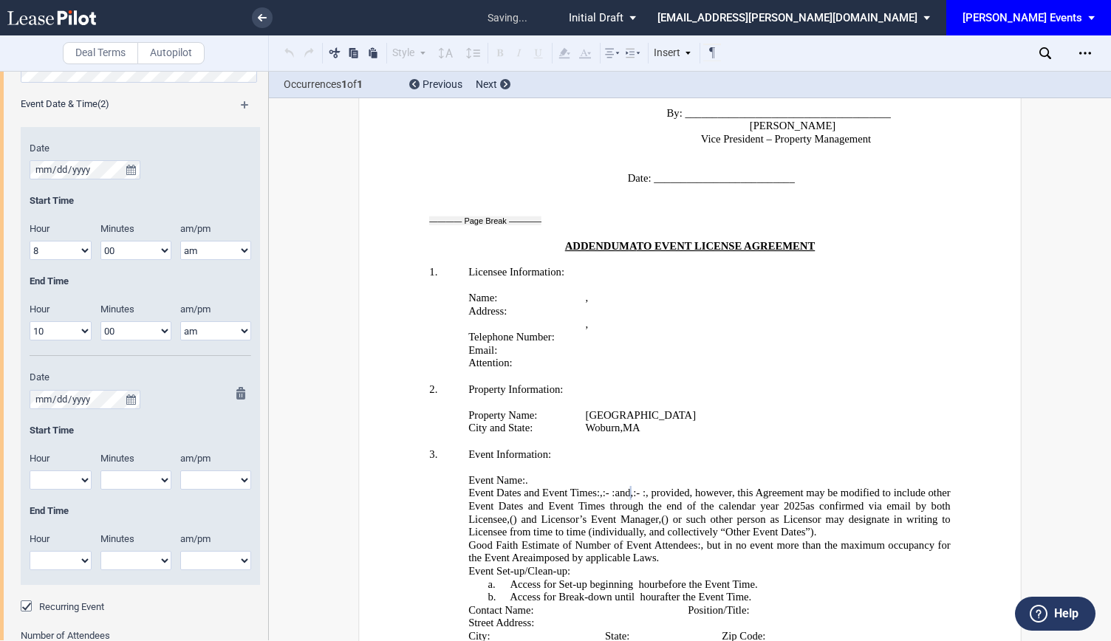
click at [82, 481] on select "1 2 3 4 5 6 7 8 9 10 11 12" at bounding box center [61, 480] width 62 height 19
select select "3"
click at [30, 471] on select "1 2 3 4 5 6 7 8 9 10 11 12" at bounding box center [61, 480] width 62 height 19
click at [126, 480] on select "00 05 10 15 20 25 30 35 40 45 50 55" at bounding box center [135, 480] width 71 height 19
select select "30"
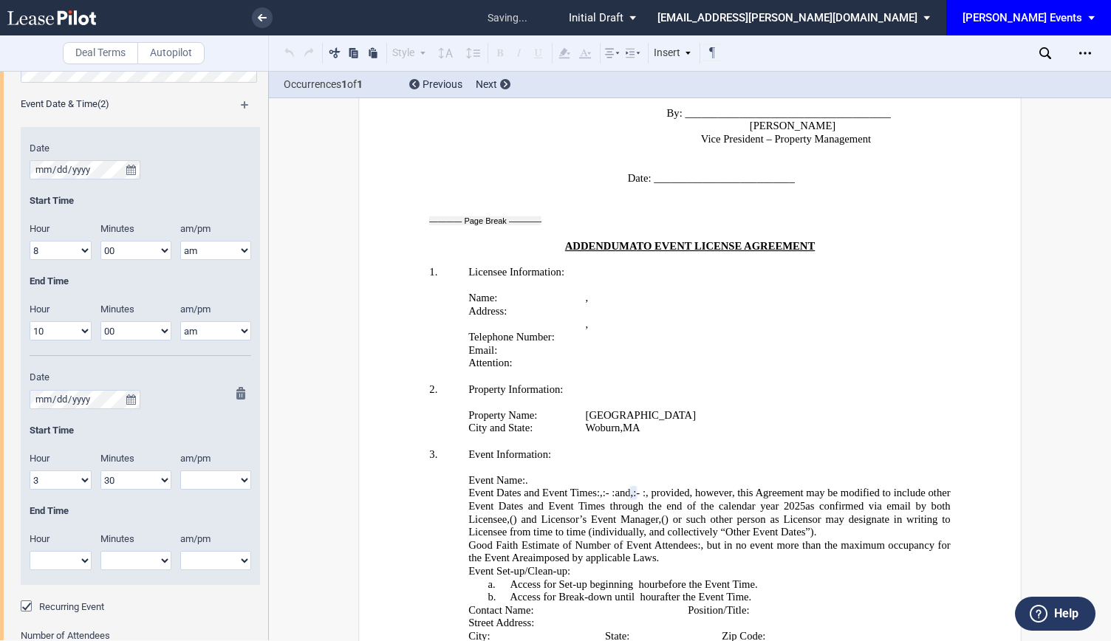
click at [100, 471] on select "00 05 10 15 20 25 30 35 40 45 50 55" at bounding box center [135, 480] width 71 height 19
click at [192, 477] on select "am pm" at bounding box center [215, 480] width 71 height 19
select select "pm"
click at [180, 471] on select "am pm" at bounding box center [215, 480] width 71 height 19
click at [88, 556] on select "1 2 3 4 5 6 7 8 9 10 11 12" at bounding box center [61, 560] width 62 height 19
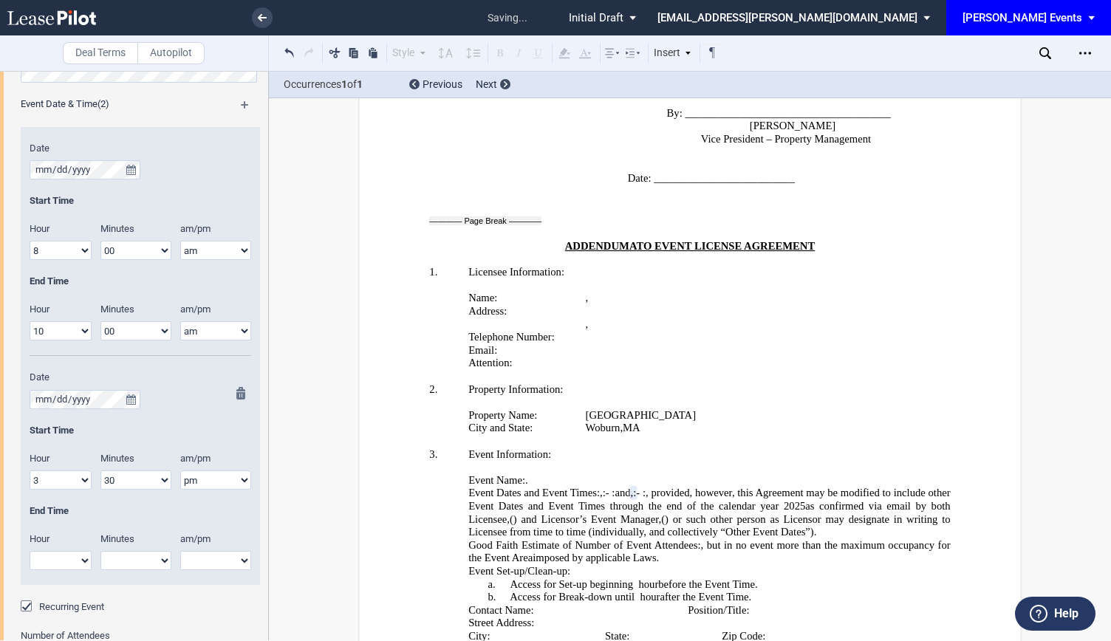
select select "10"
click at [30, 551] on select "1 2 3 4 5 6 7 8 9 10 11 12" at bounding box center [61, 560] width 62 height 19
click at [152, 551] on select "00 05 10 15 20 25 30 35 40 45 50 55" at bounding box center [135, 560] width 71 height 19
click at [73, 484] on select "1 2 3 4 5 6 7 8 9 10 11 12" at bounding box center [61, 480] width 62 height 19
select select "5"
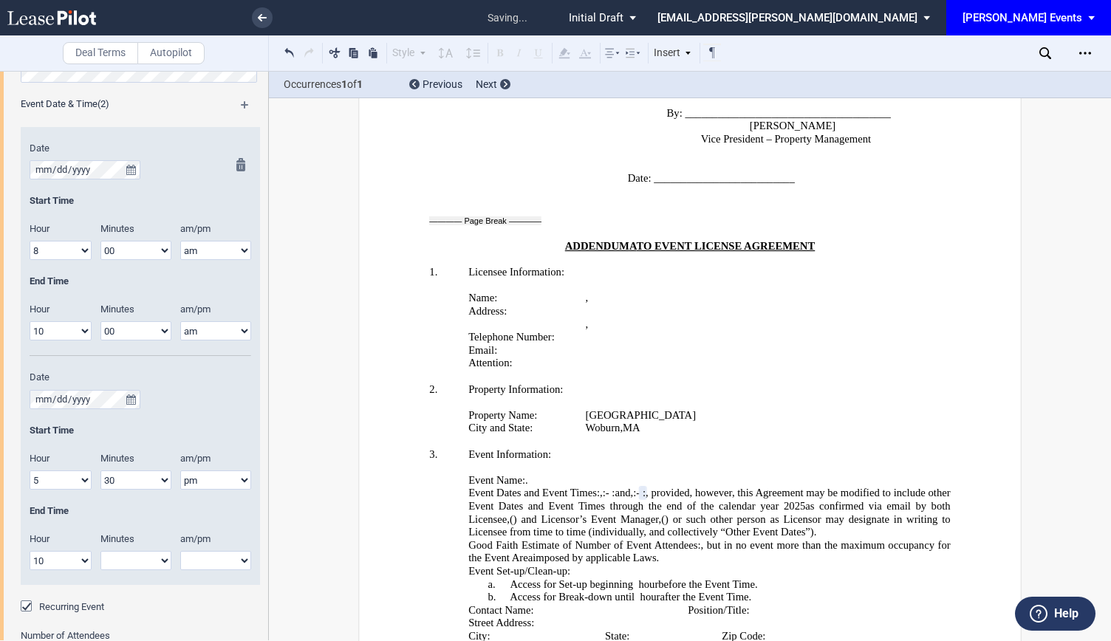
click at [30, 471] on select "1 2 3 4 5 6 7 8 9 10 11 12" at bounding box center [61, 480] width 62 height 19
click at [81, 561] on select "1 2 3 4 5 6 7 8 9 10 11 12" at bounding box center [61, 560] width 62 height 19
select select "8"
click at [30, 551] on select "1 2 3 4 5 6 7 8 9 10 11 12" at bounding box center [61, 560] width 62 height 19
click at [126, 551] on select "00 05 10 15 20 25 30 35 40 45 50 55" at bounding box center [135, 560] width 71 height 19
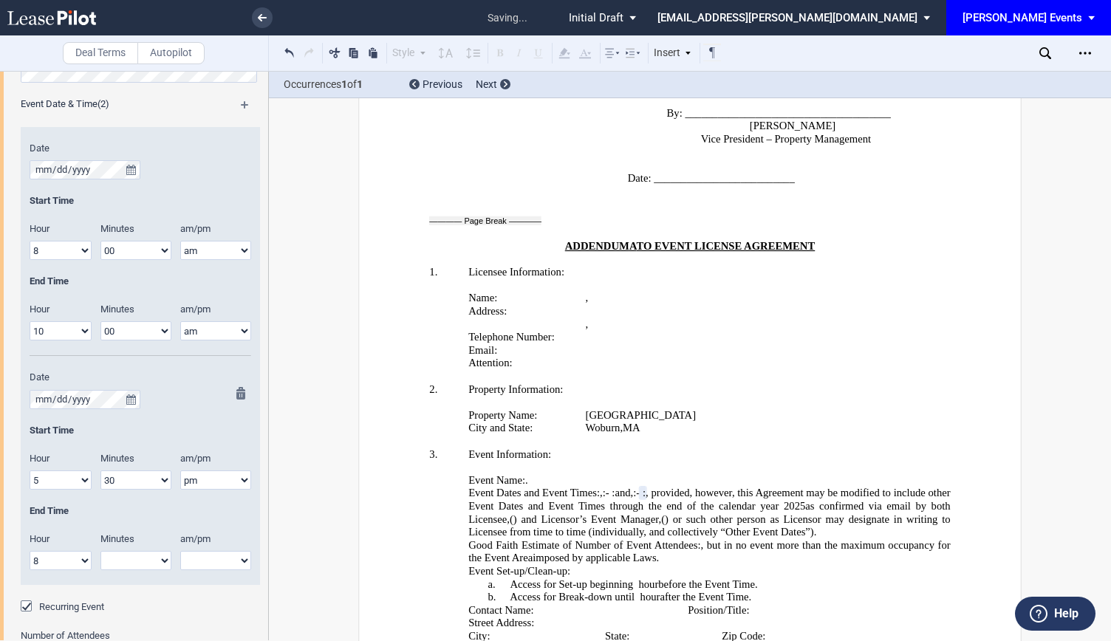
select select "30"
click at [100, 551] on select "00 05 10 15 20 25 30 35 40 45 50 55" at bounding box center [135, 560] width 71 height 19
click at [213, 559] on select "am pm" at bounding box center [215, 560] width 71 height 19
select select "pm"
click at [180, 551] on select "am pm" at bounding box center [215, 560] width 71 height 19
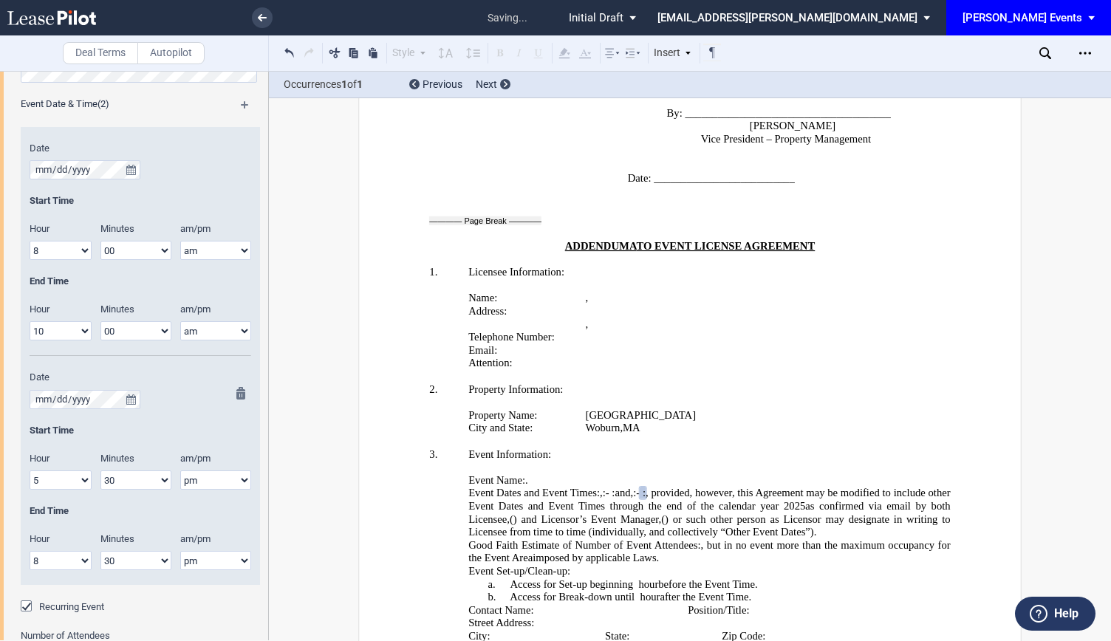
click at [165, 483] on select "00 05 10 15 20 25 30 35 40 45 50 55" at bounding box center [135, 480] width 71 height 19
select select "00"
click at [100, 471] on select "00 05 10 15 20 25 30 35 40 45 50 55" at bounding box center [135, 480] width 71 height 19
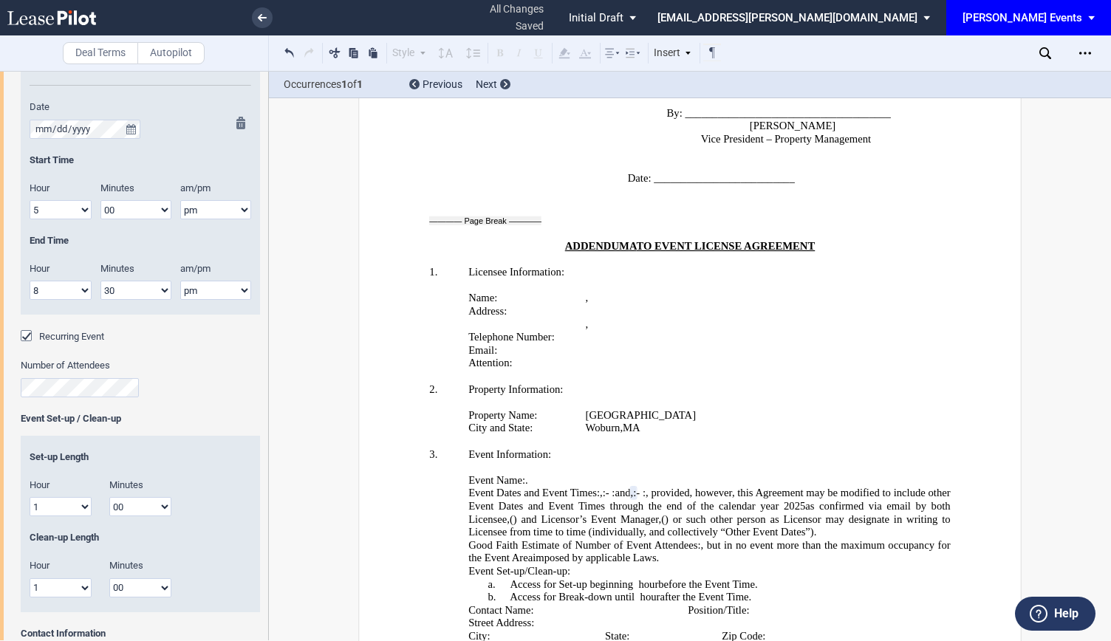
scroll to position [1404, 0]
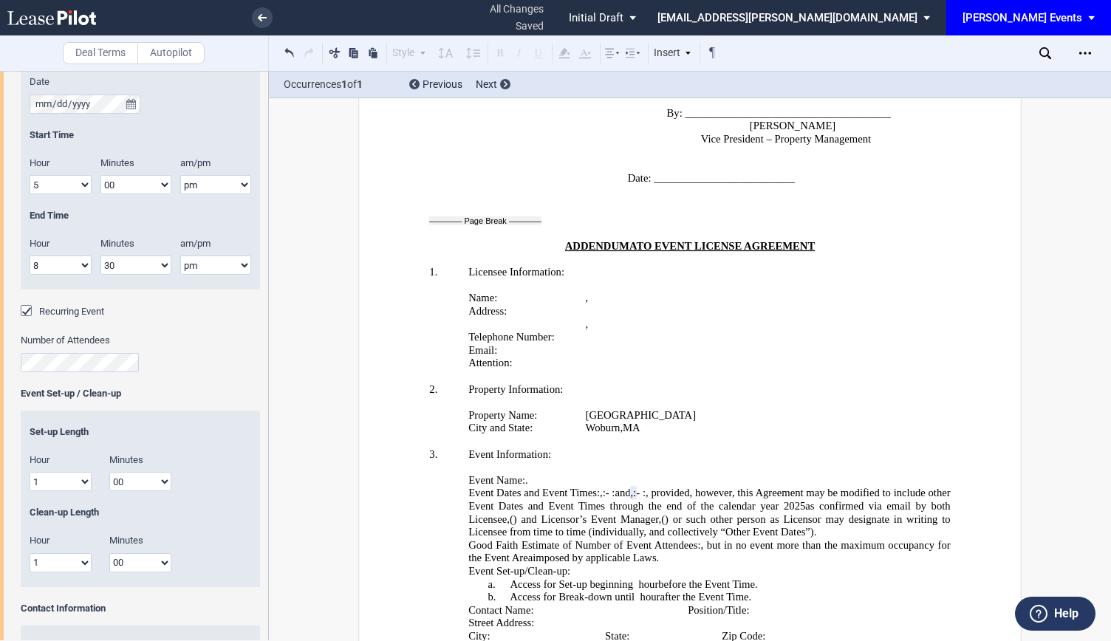
click at [159, 479] on select "00 15 30 45" at bounding box center [140, 481] width 62 height 19
select select "30"
click at [109, 472] on select "00 15 30 45" at bounding box center [140, 481] width 62 height 19
click at [143, 560] on select "00 15 30 45" at bounding box center [140, 562] width 62 height 19
select select "30"
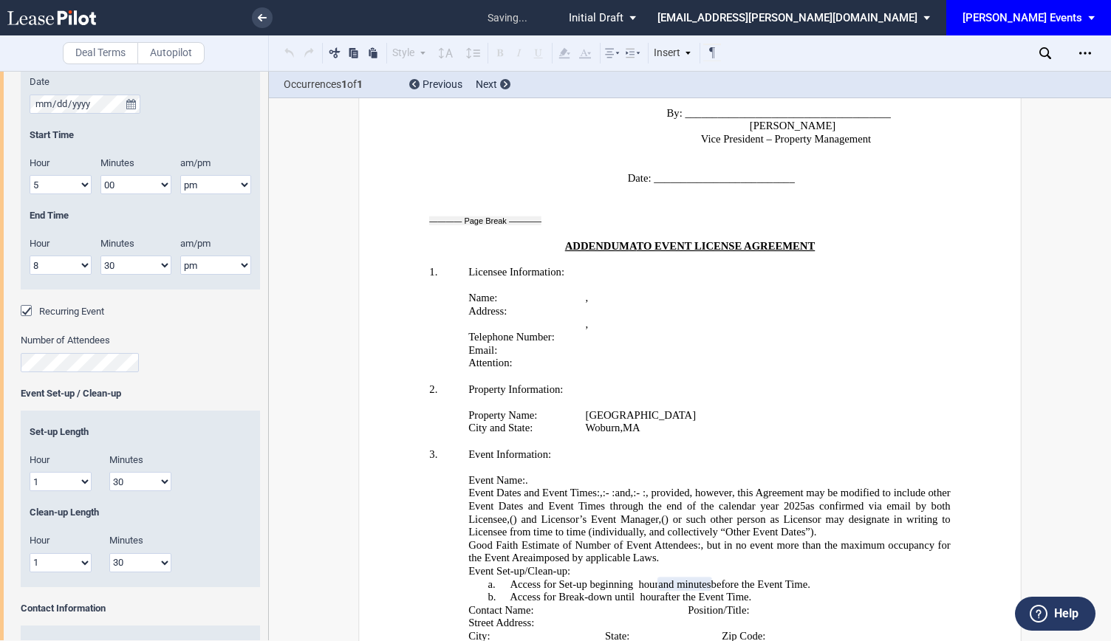
click at [109, 553] on select "00 15 30 45" at bounding box center [140, 562] width 62 height 19
click at [200, 521] on div "Clean-up Length" at bounding box center [140, 520] width 239 height 28
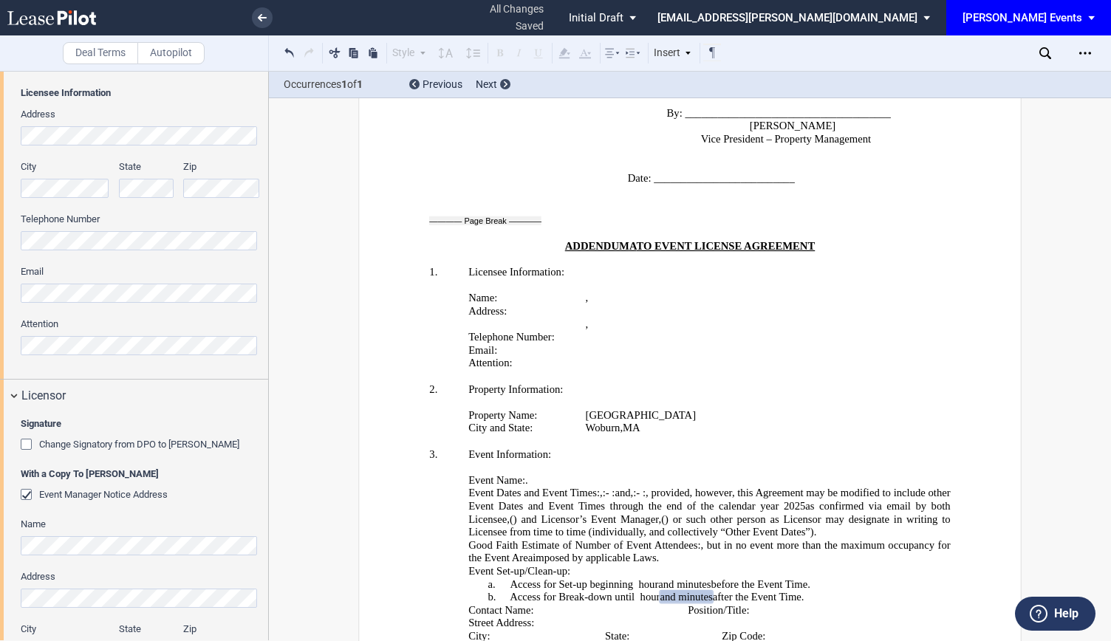
scroll to position [222, 0]
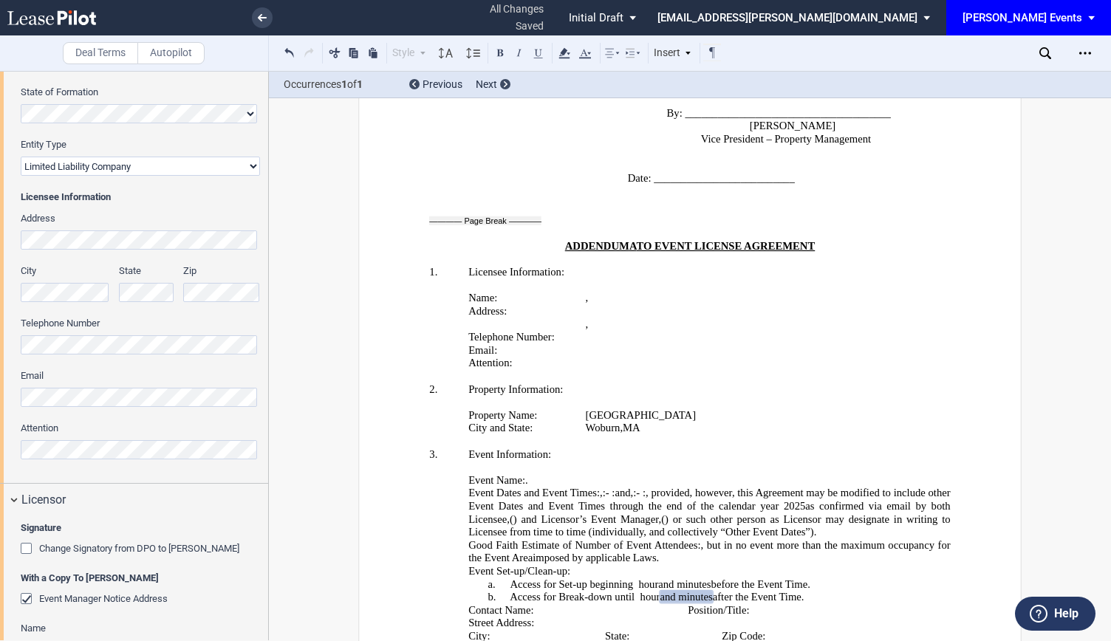
click at [0, 451] on div "Licensee Trade Name Licensee Name Licensee Type Entity Individual State of Form…" at bounding box center [134, 205] width 268 height 555
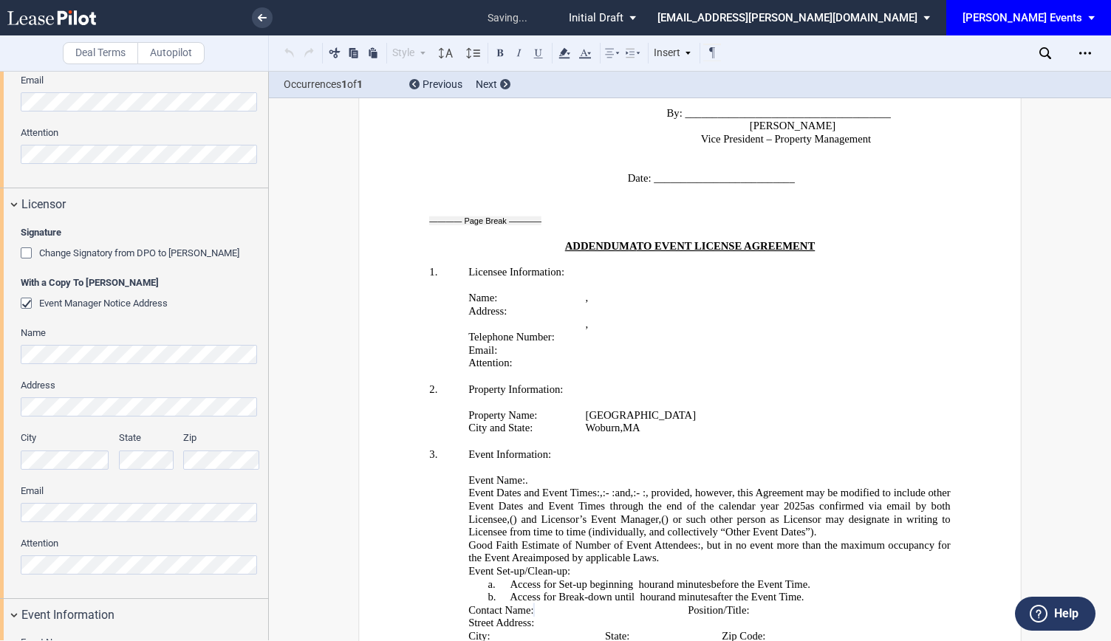
scroll to position [296, 0]
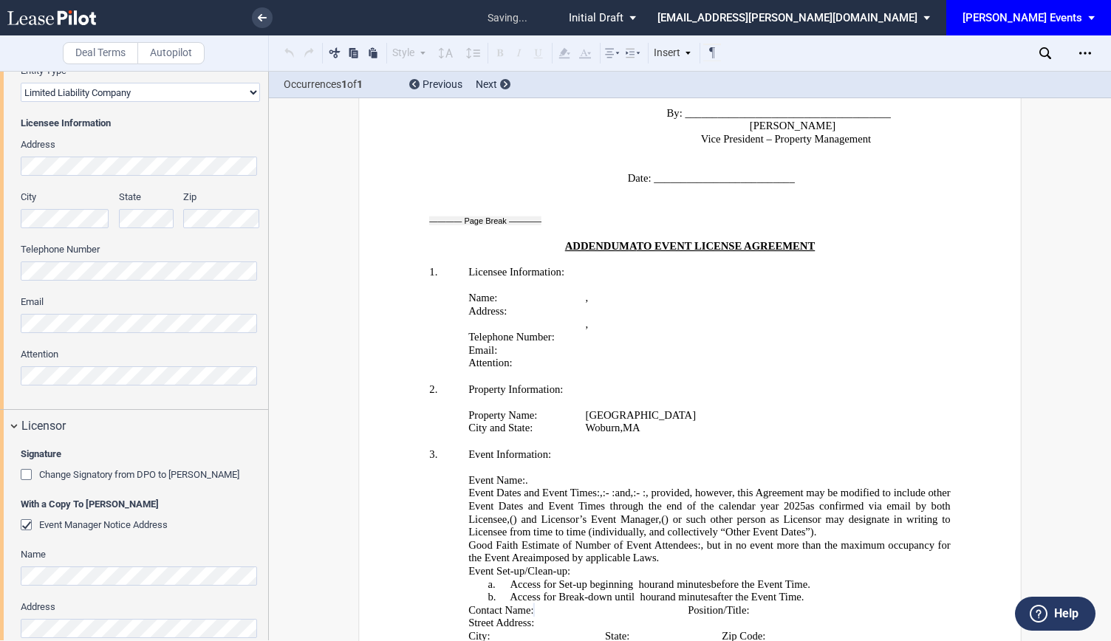
click at [0, 305] on div "Licensee Trade Name Licensee Name Licensee Type Entity Individual State of Form…" at bounding box center [134, 131] width 268 height 555
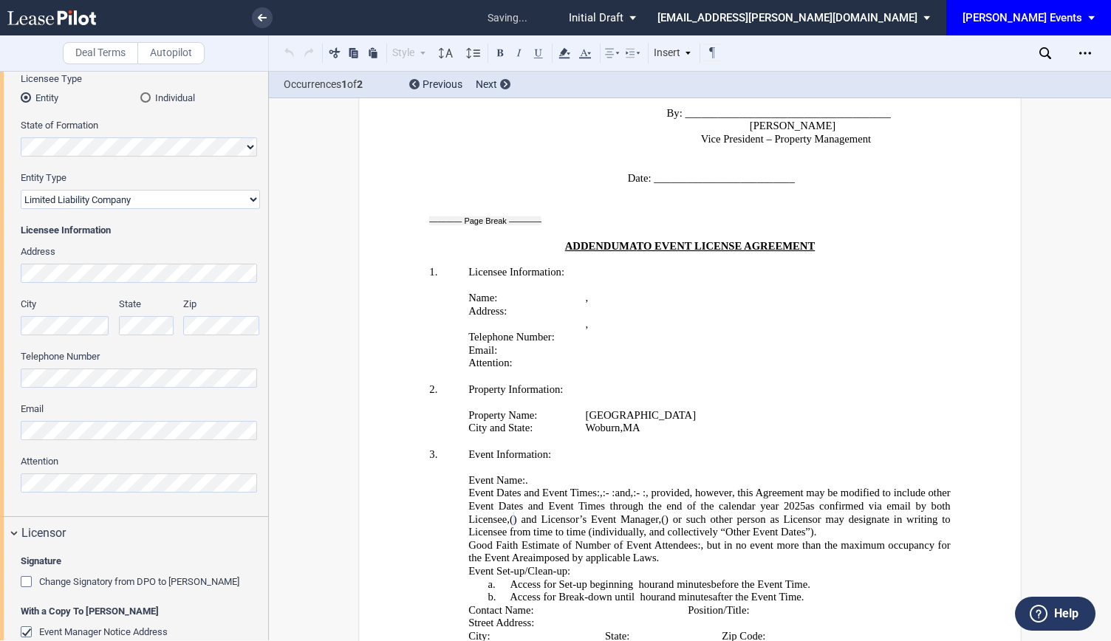
scroll to position [148, 0]
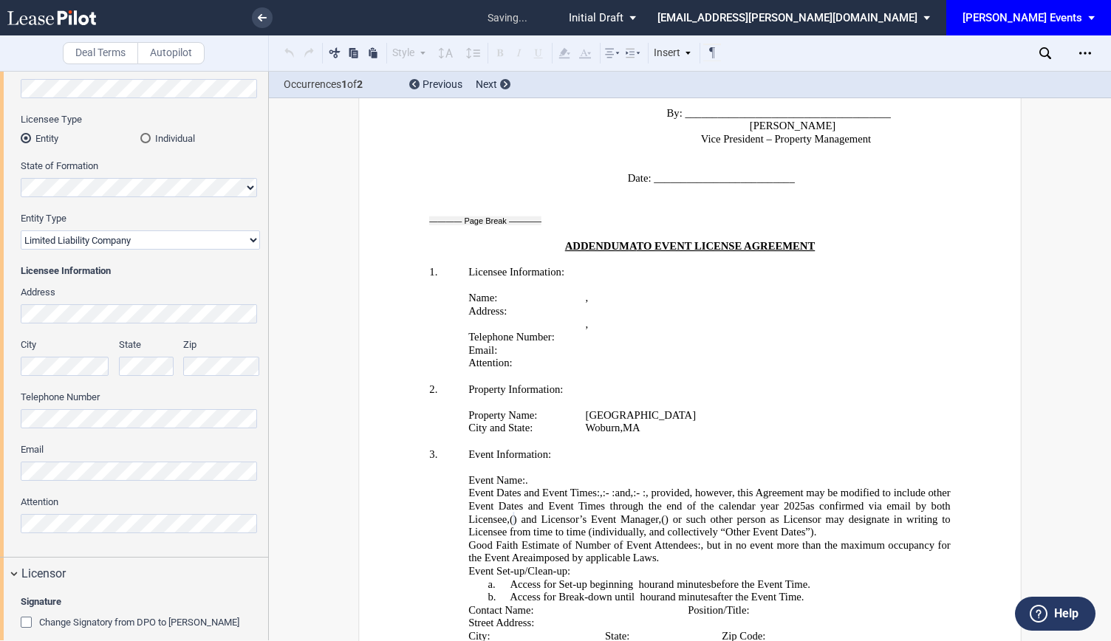
click at [0, 299] on div "Licensee Trade Name Licensee Name Licensee Type Entity Individual State of Form…" at bounding box center [134, 279] width 268 height 555
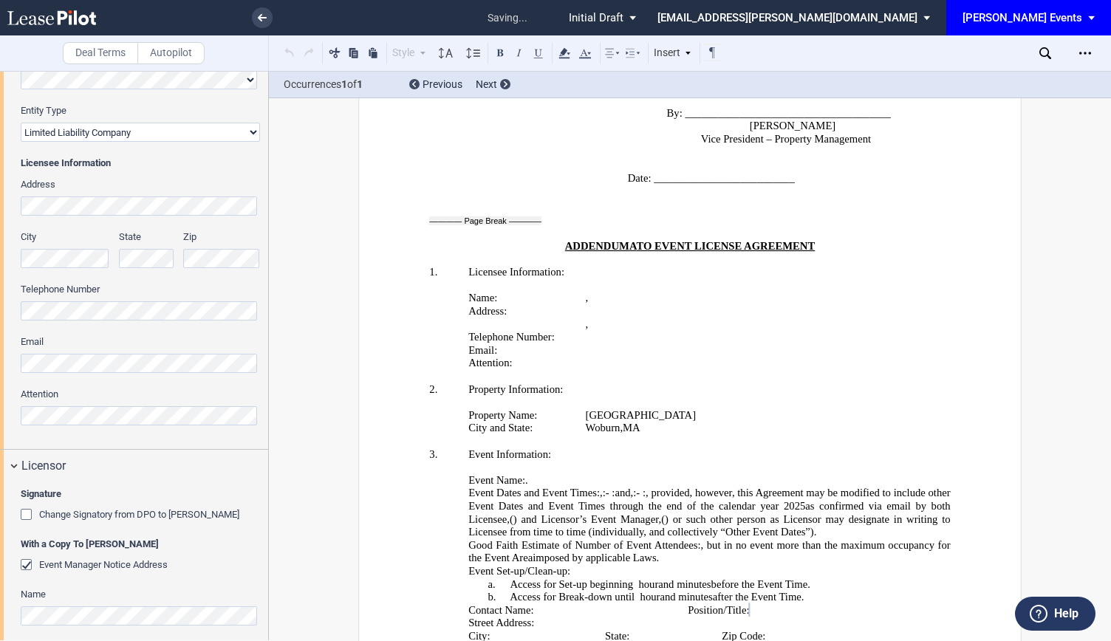
scroll to position [222, 0]
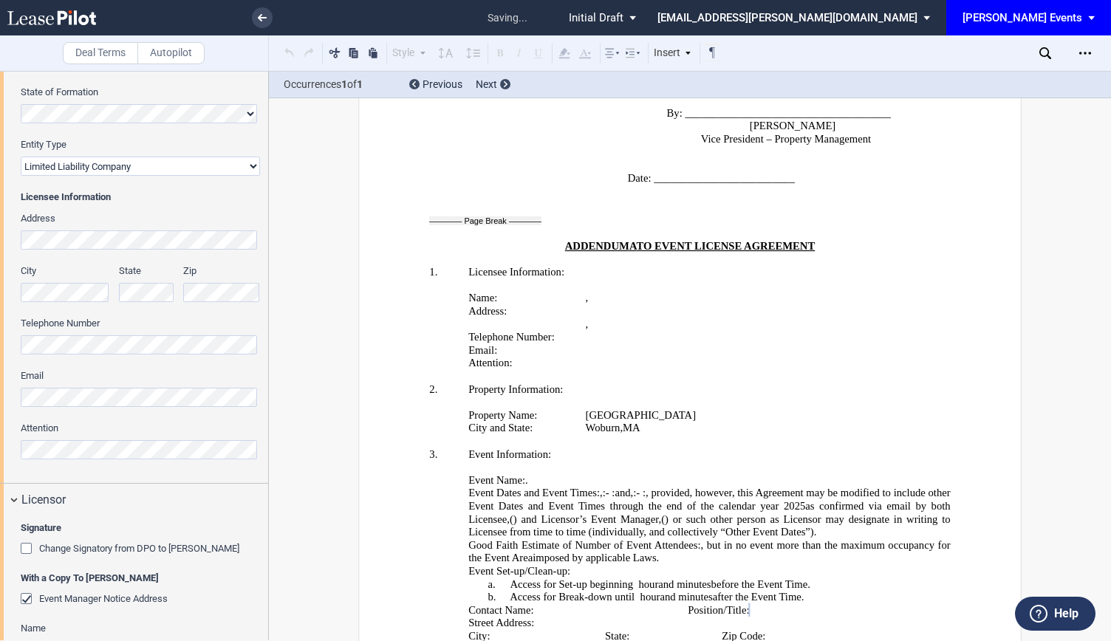
click at [0, 286] on div "Licensee Trade Name Licensee Name Licensee Type Entity Individual State of Form…" at bounding box center [134, 205] width 268 height 555
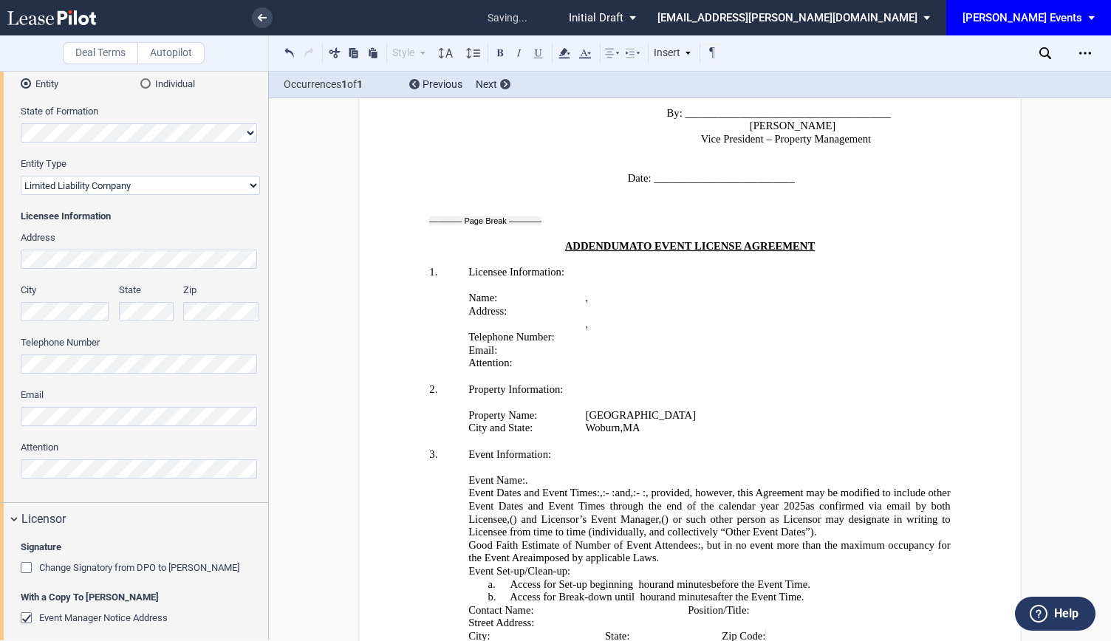
scroll to position [148, 0]
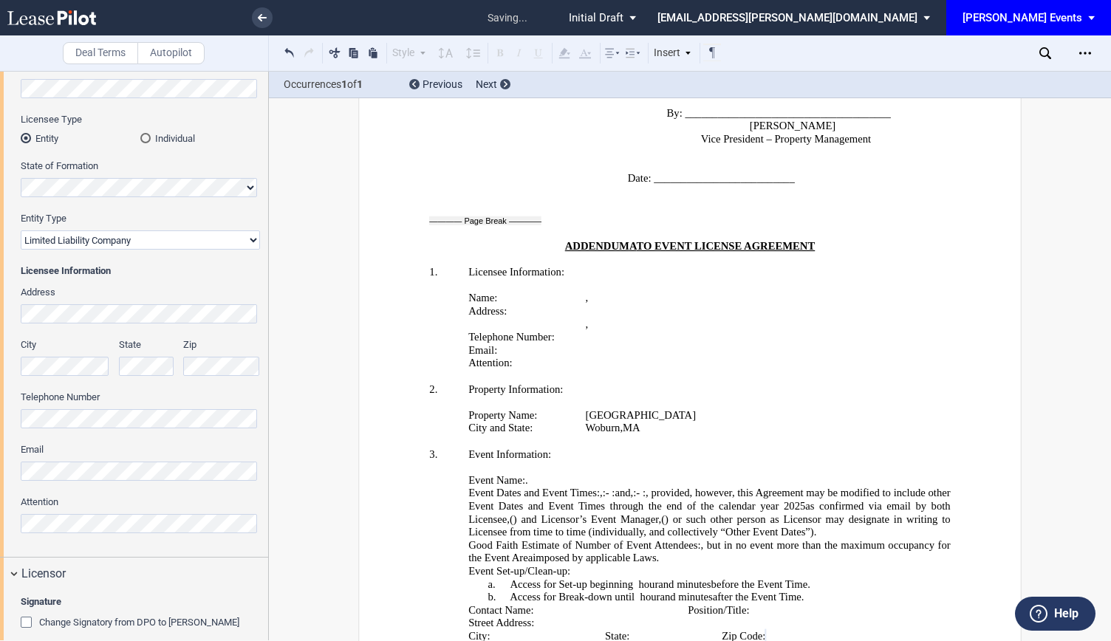
click at [0, 420] on div "Licensee Trade Name Licensee Name Licensee Type Entity Individual State of Form…" at bounding box center [134, 279] width 268 height 555
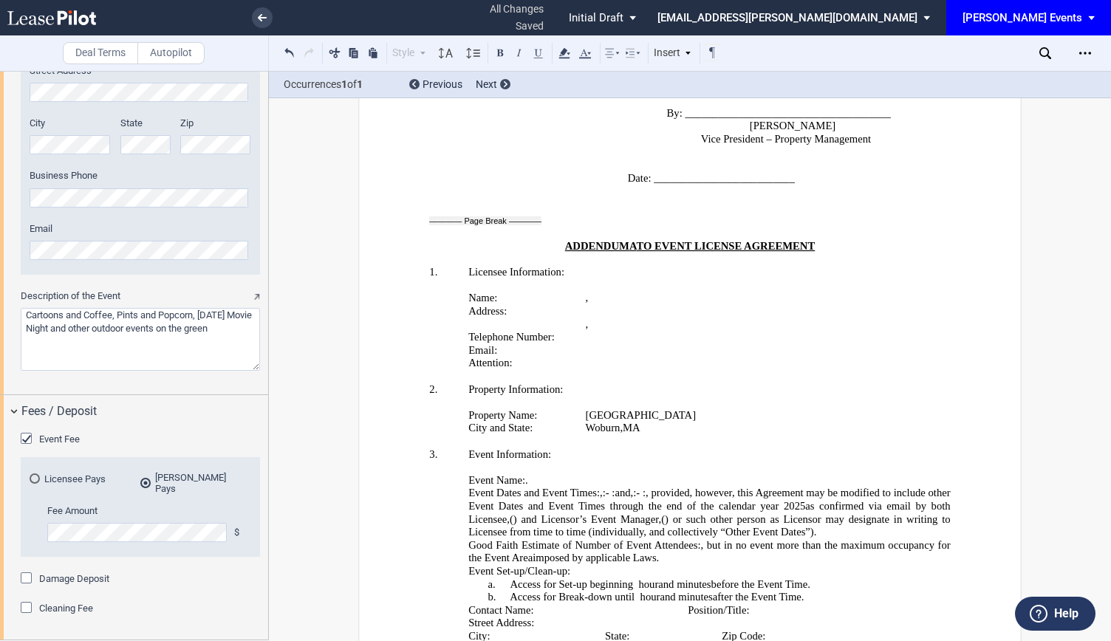
scroll to position [2098, 0]
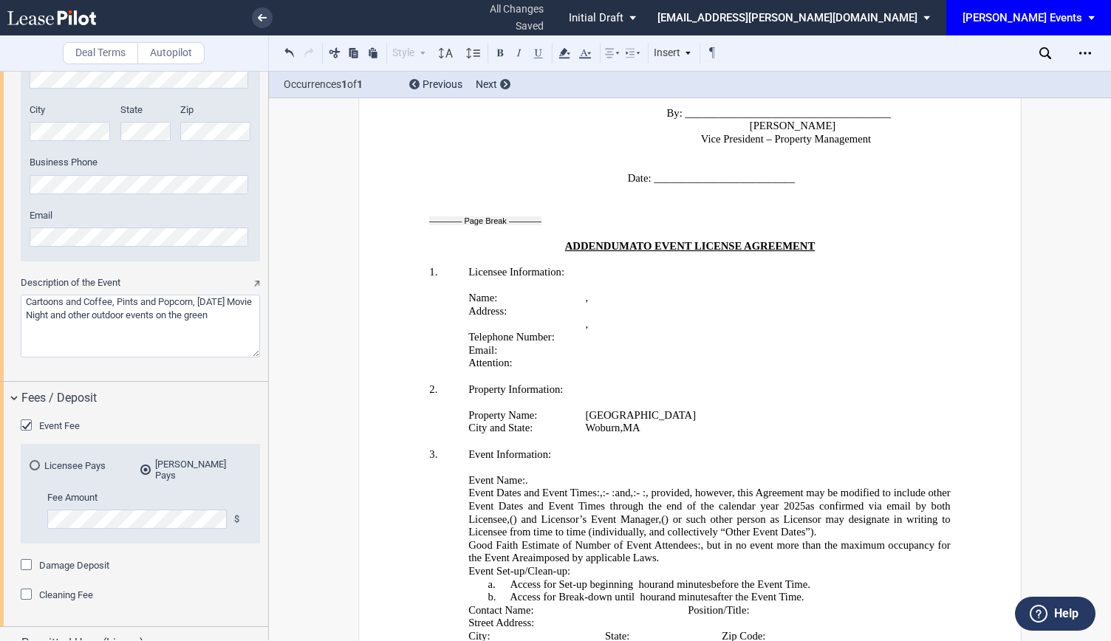
drag, startPoint x: 813, startPoint y: 624, endPoint x: 706, endPoint y: 595, distance: 110.7
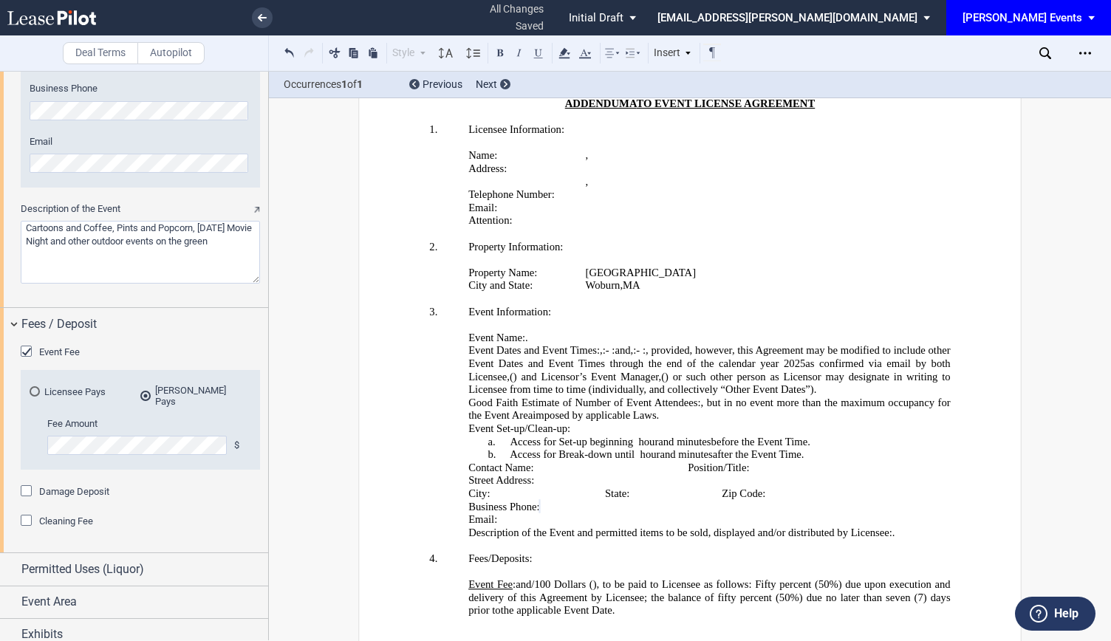
scroll to position [2626, 0]
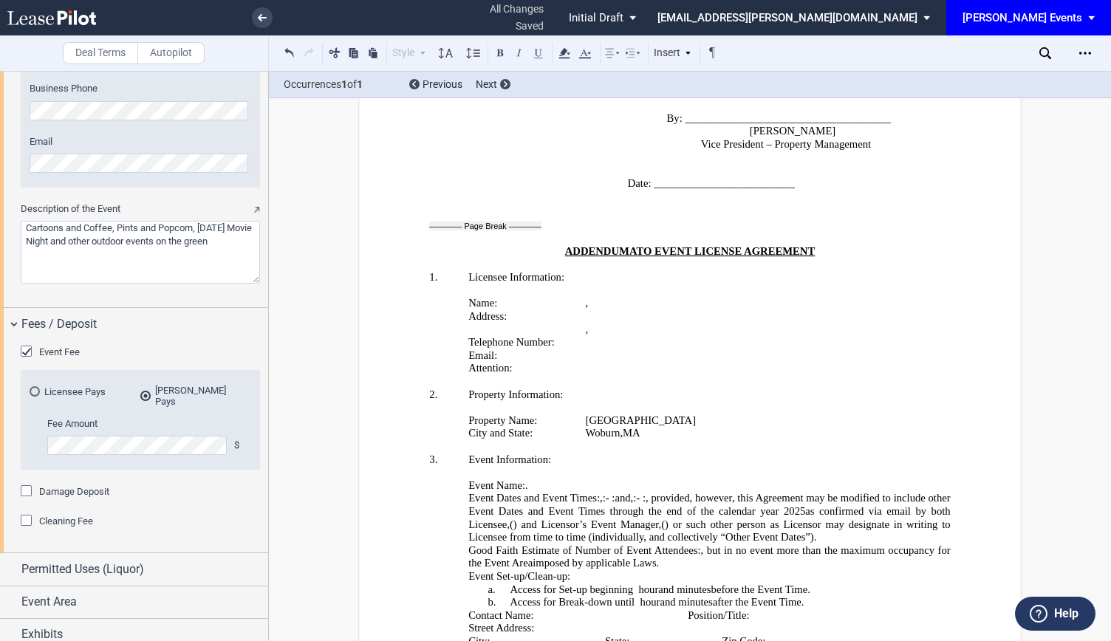
click at [24, 228] on textarea "Description of the Event" at bounding box center [140, 252] width 239 height 63
click at [249, 240] on textarea "Description of the Event" at bounding box center [140, 252] width 239 height 63
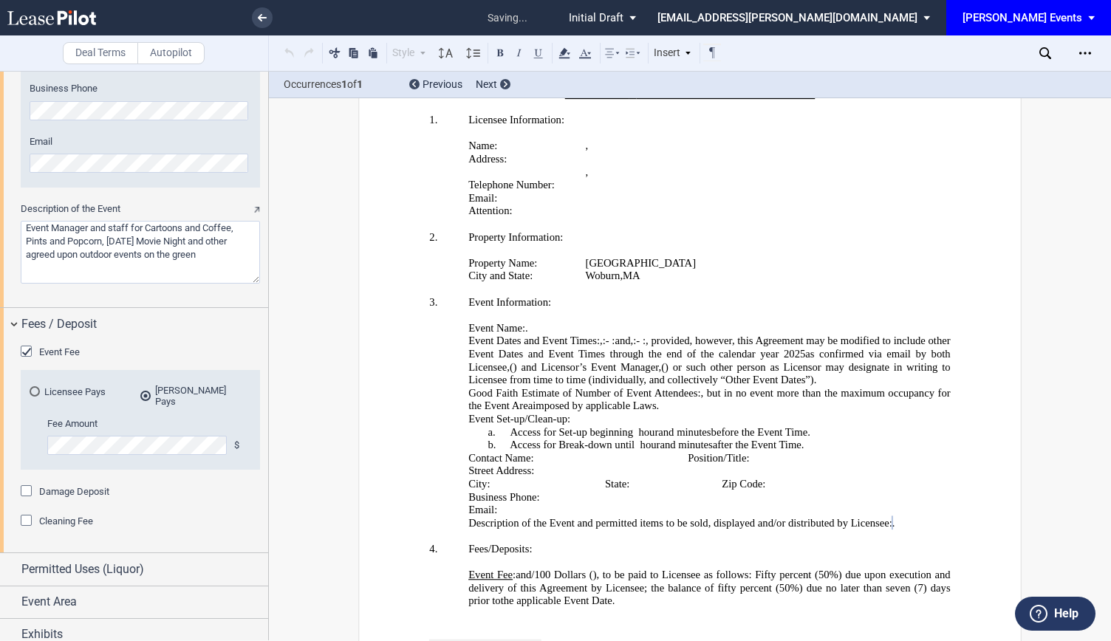
scroll to position [2786, 0]
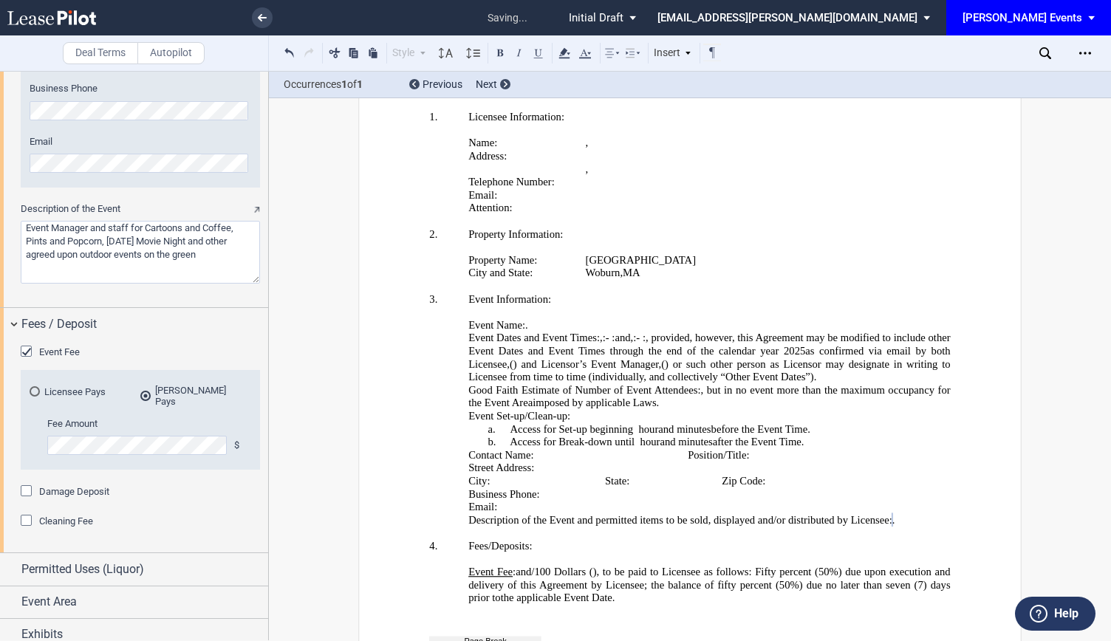
type textarea "Event Manager and staff for Cartoons and Coffee, Pints and Popcorn, [DATE] Movi…"
